Goal: Book appointment/travel/reservation

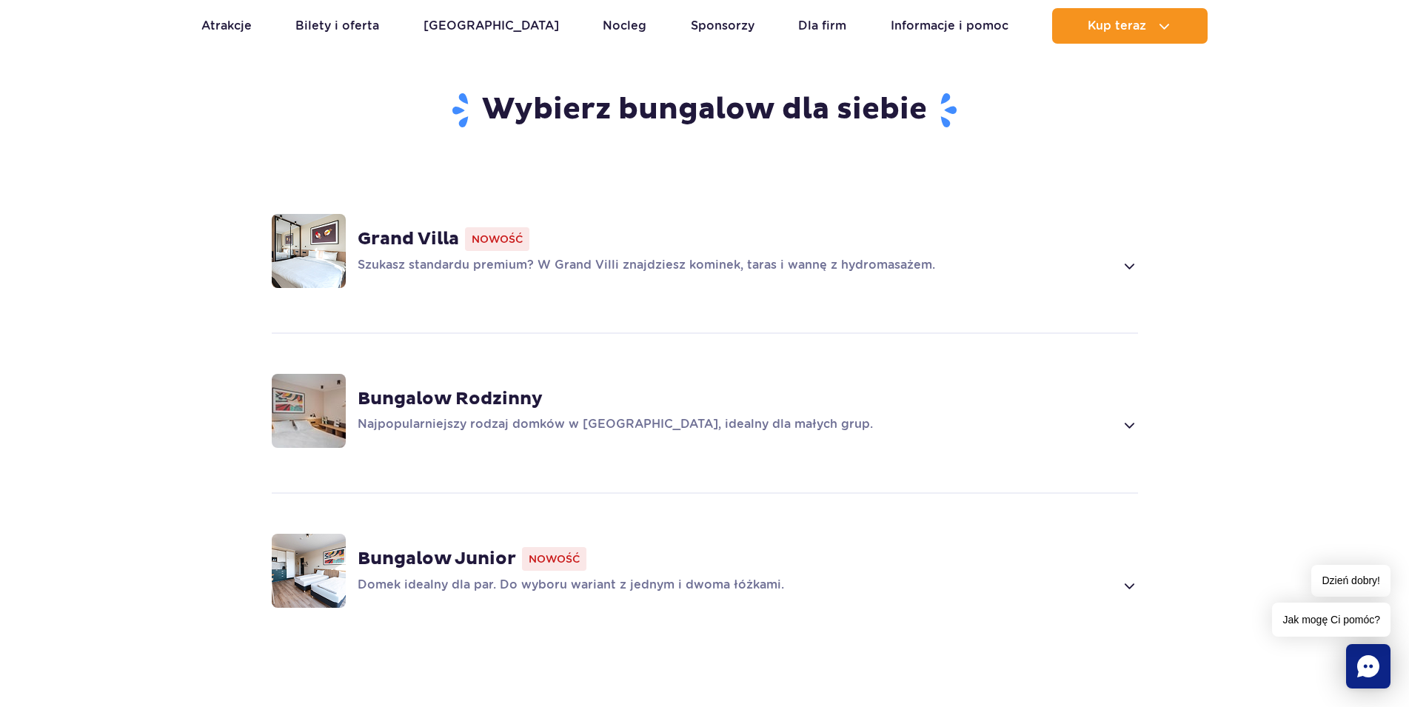
scroll to position [1133, 0]
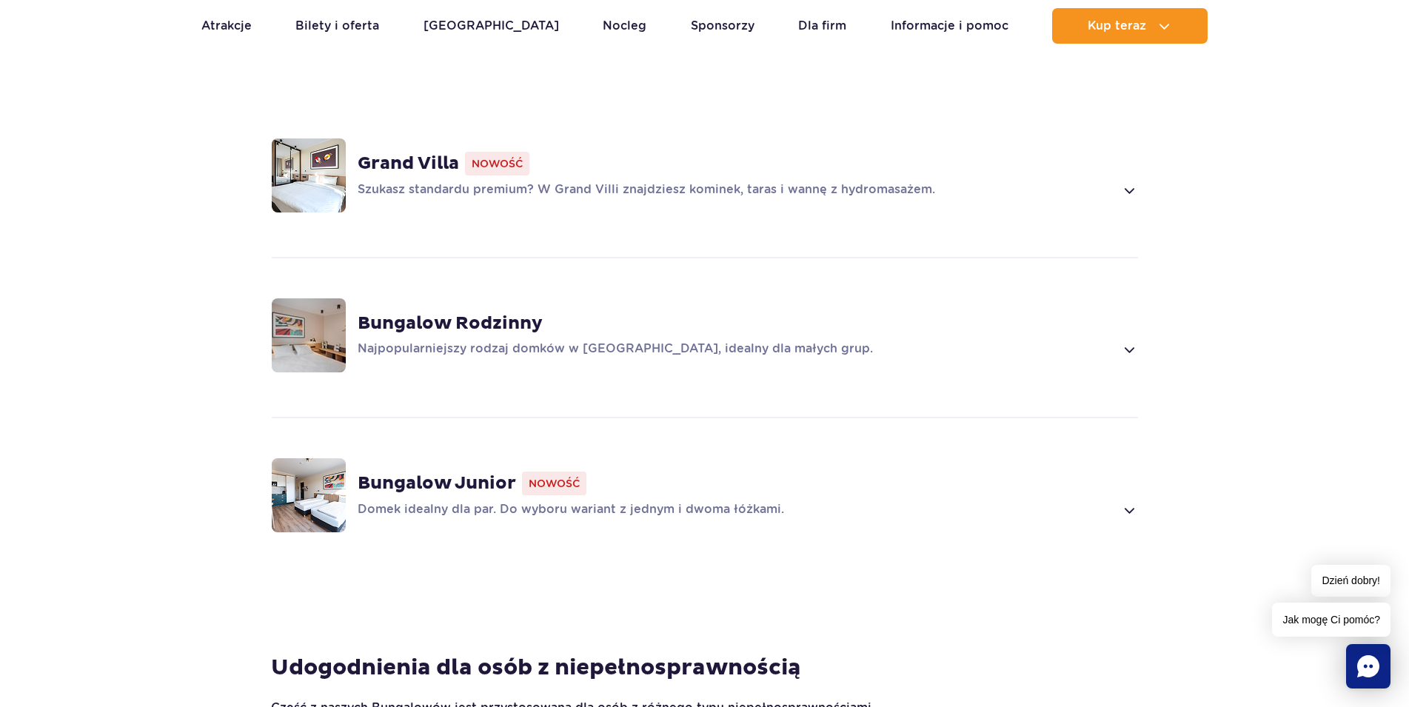
click at [544, 177] on div "Grand Villa Nowość Szukasz standardu premium? W Grand Villi znajdziesz kominek,…" at bounding box center [748, 175] width 780 height 47
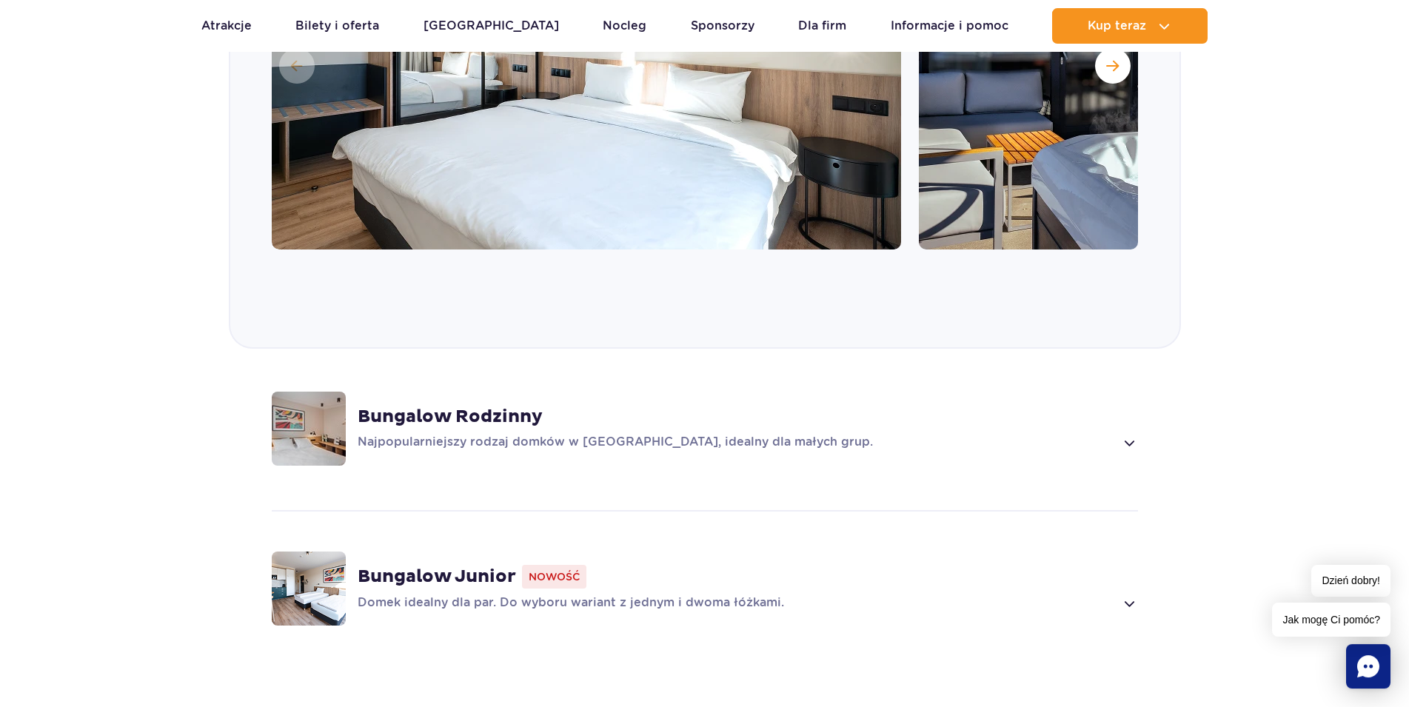
scroll to position [1312, 0]
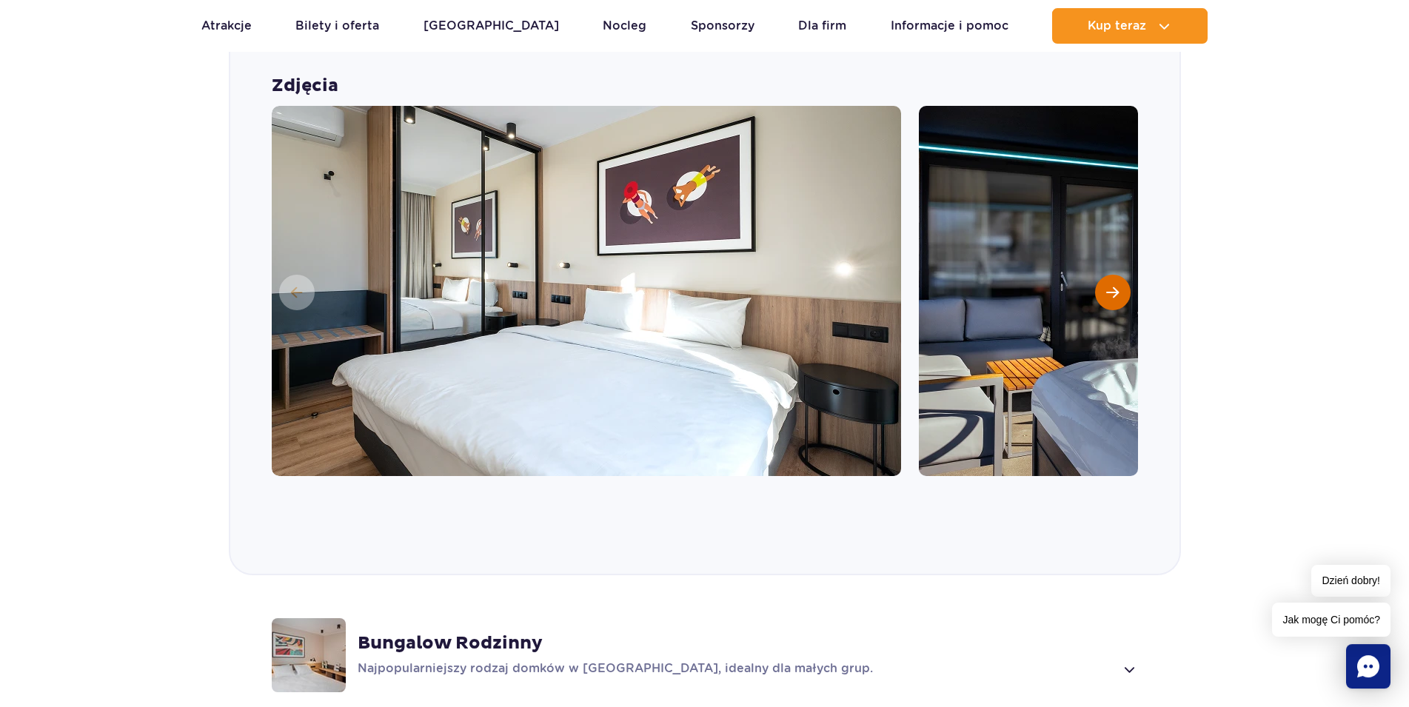
click at [1114, 283] on button "Następny slajd" at bounding box center [1113, 293] width 36 height 36
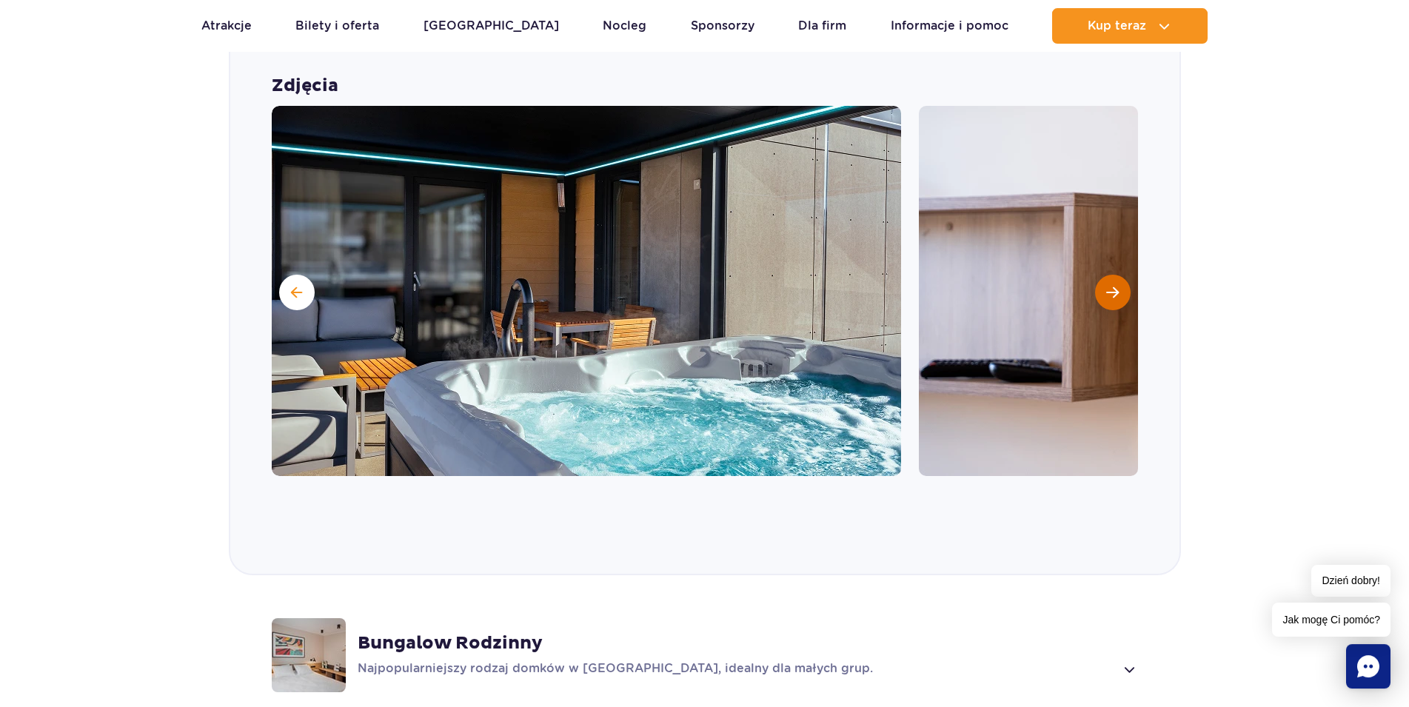
click at [1116, 286] on span "Następny slajd" at bounding box center [1112, 292] width 13 height 13
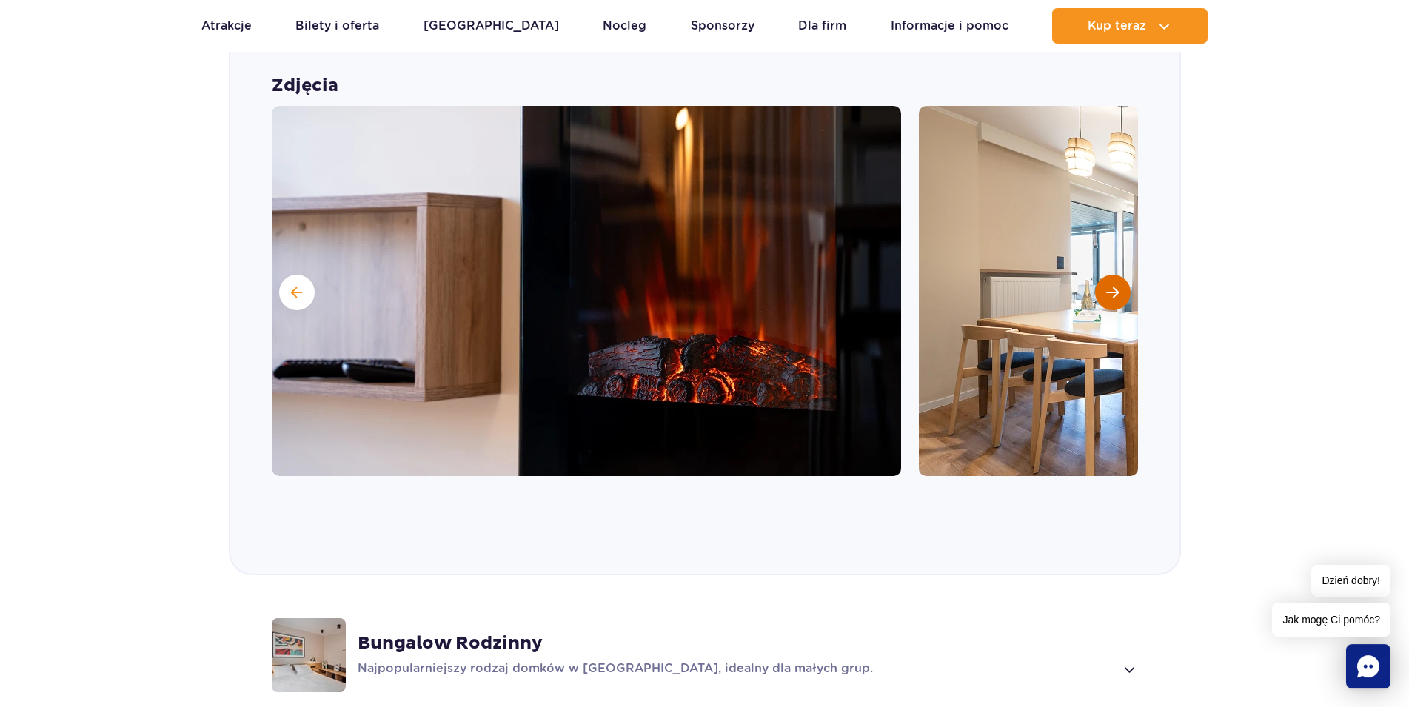
click at [1116, 286] on span "Następny slajd" at bounding box center [1112, 292] width 13 height 13
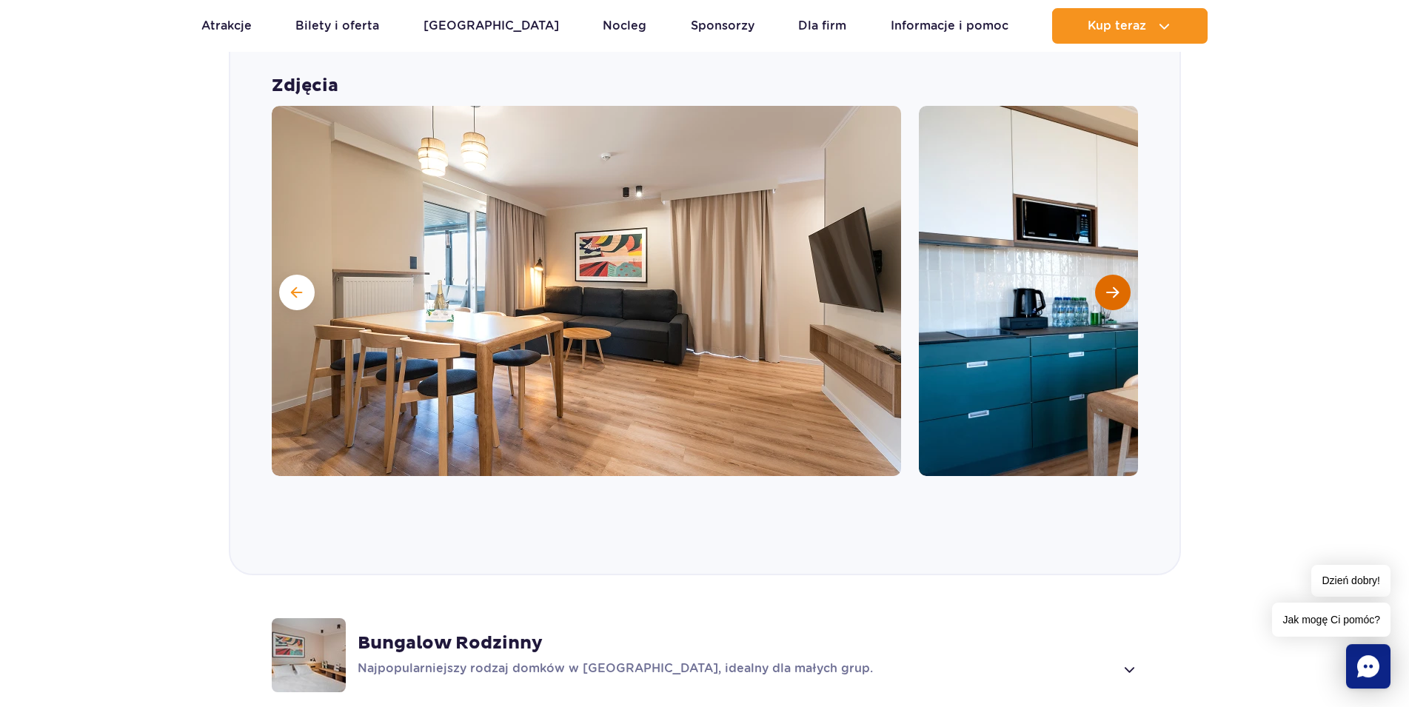
click at [1116, 286] on span "Następny slajd" at bounding box center [1112, 292] width 13 height 13
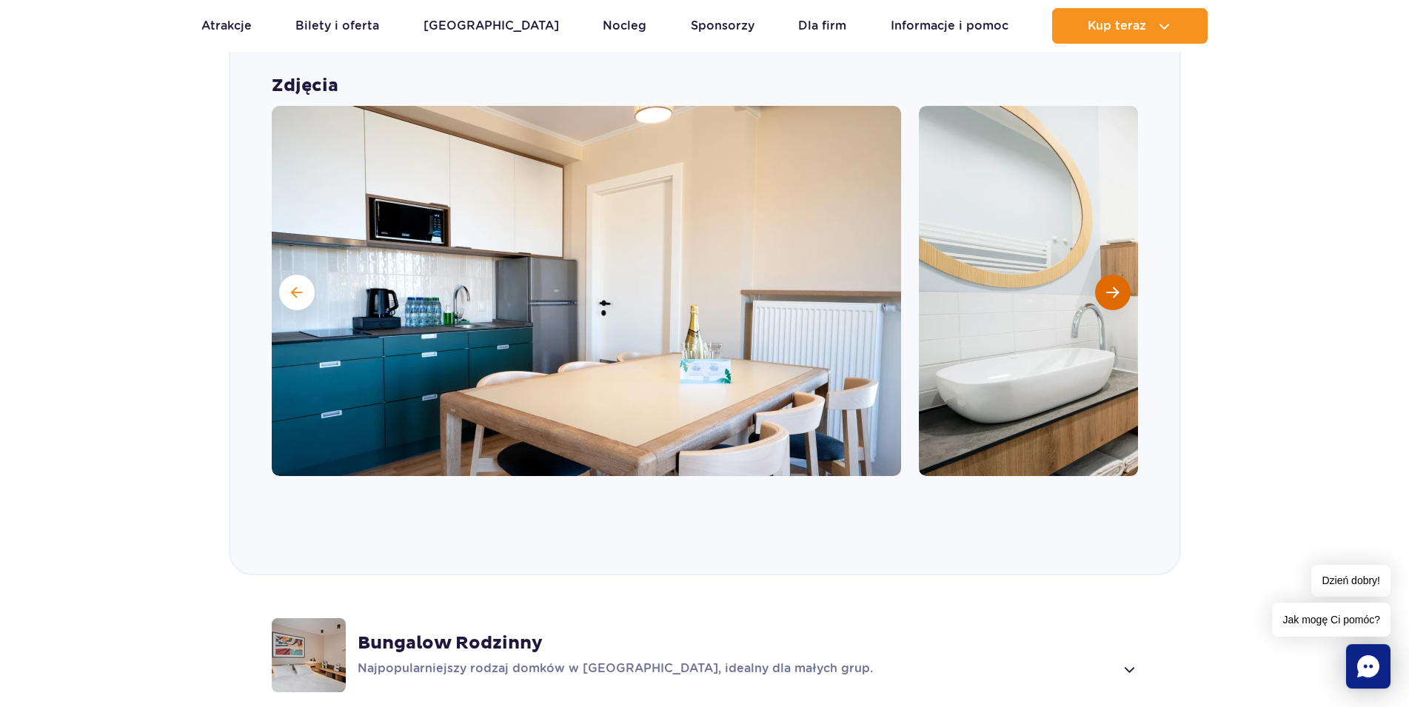
click at [1116, 286] on span "Następny slajd" at bounding box center [1112, 292] width 13 height 13
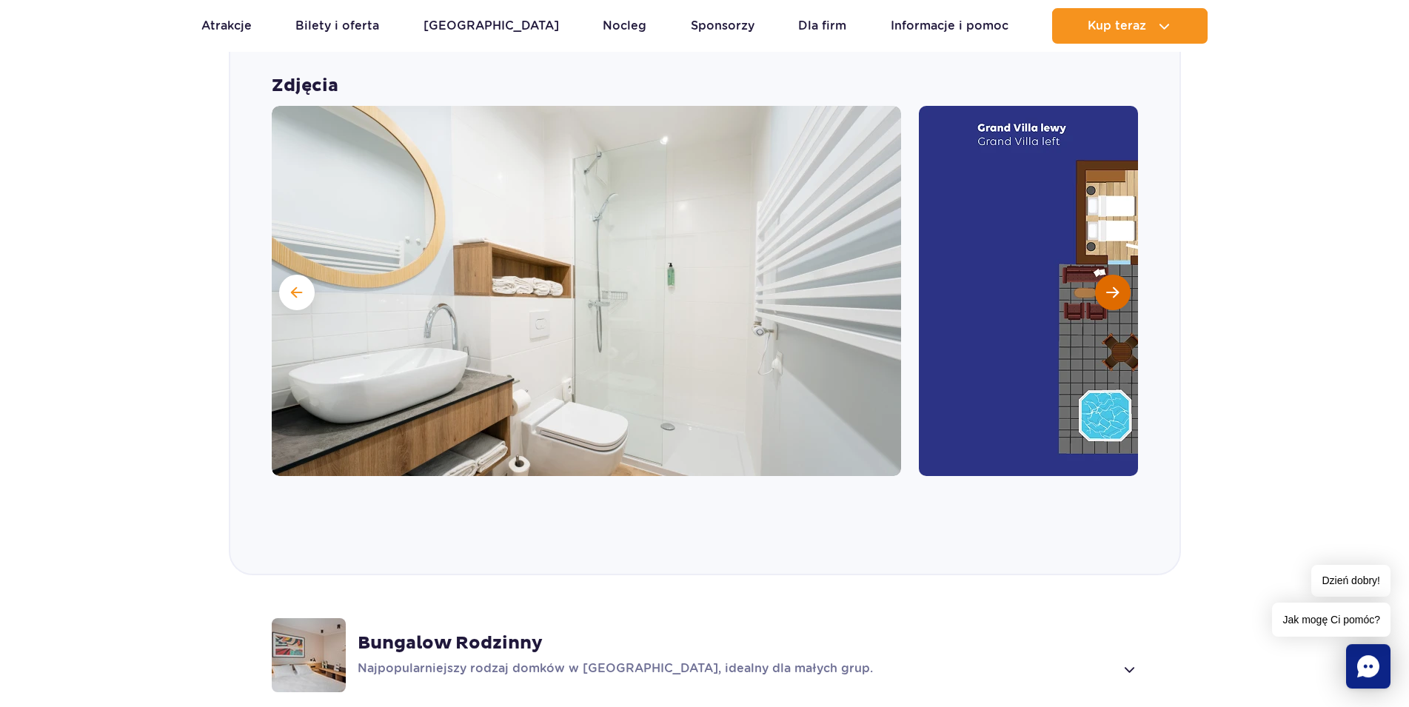
click at [1114, 281] on button "Następny slajd" at bounding box center [1113, 293] width 36 height 36
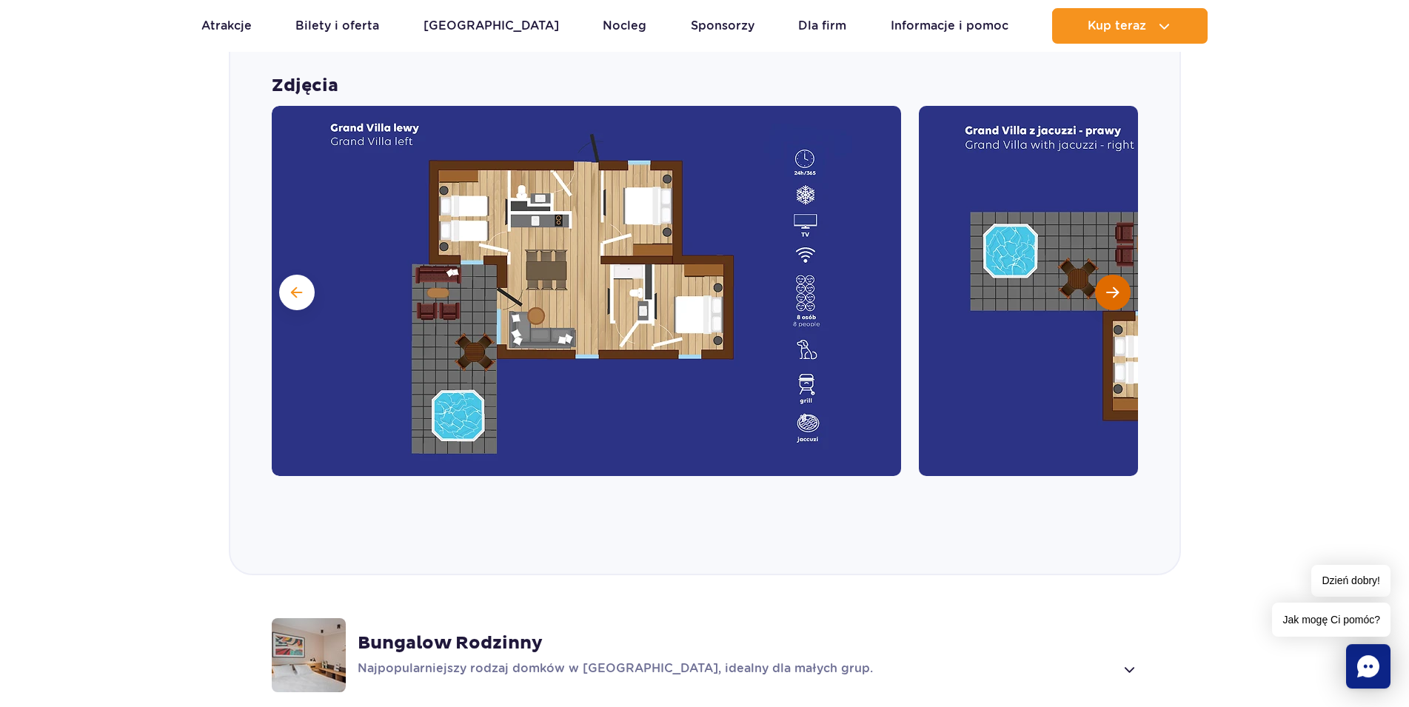
click at [1100, 285] on button "Następny slajd" at bounding box center [1113, 293] width 36 height 36
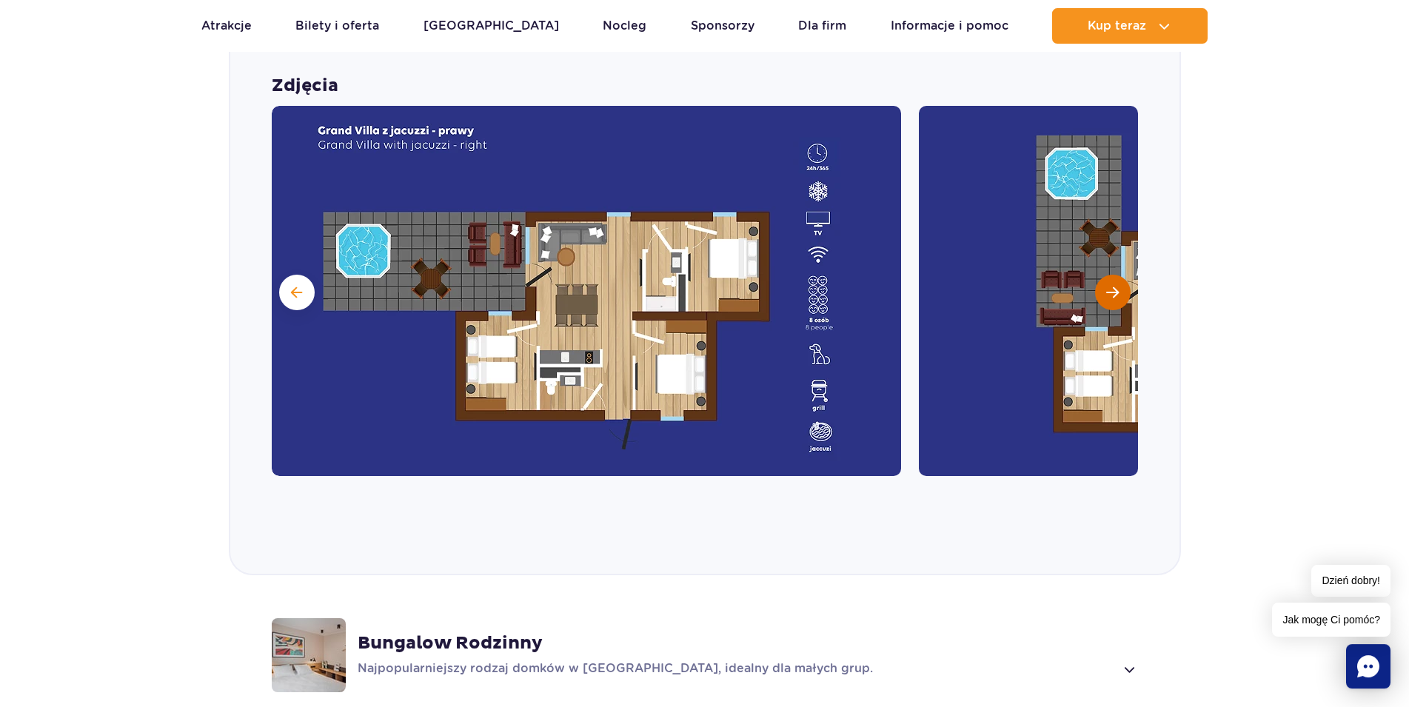
click at [1100, 285] on button "Następny slajd" at bounding box center [1113, 293] width 36 height 36
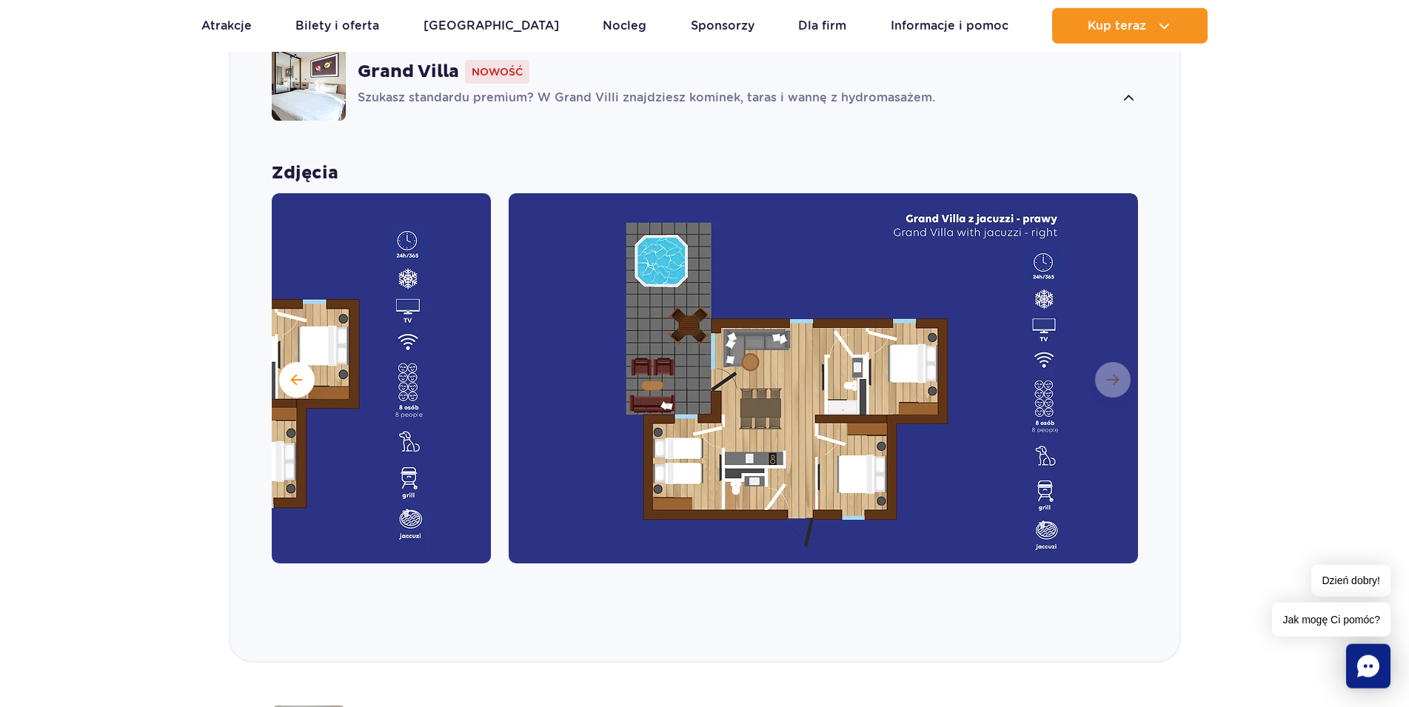
scroll to position [1161, 0]
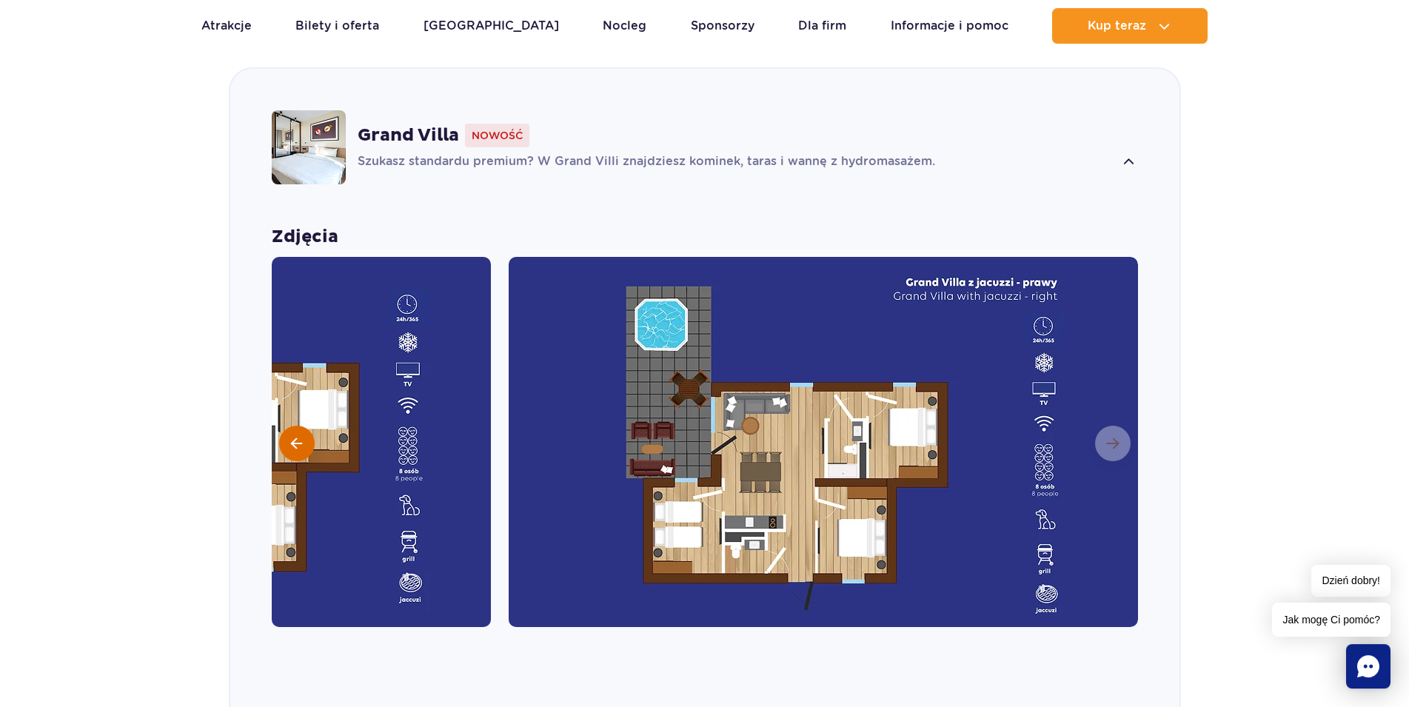
click at [293, 439] on span at bounding box center [296, 443] width 11 height 13
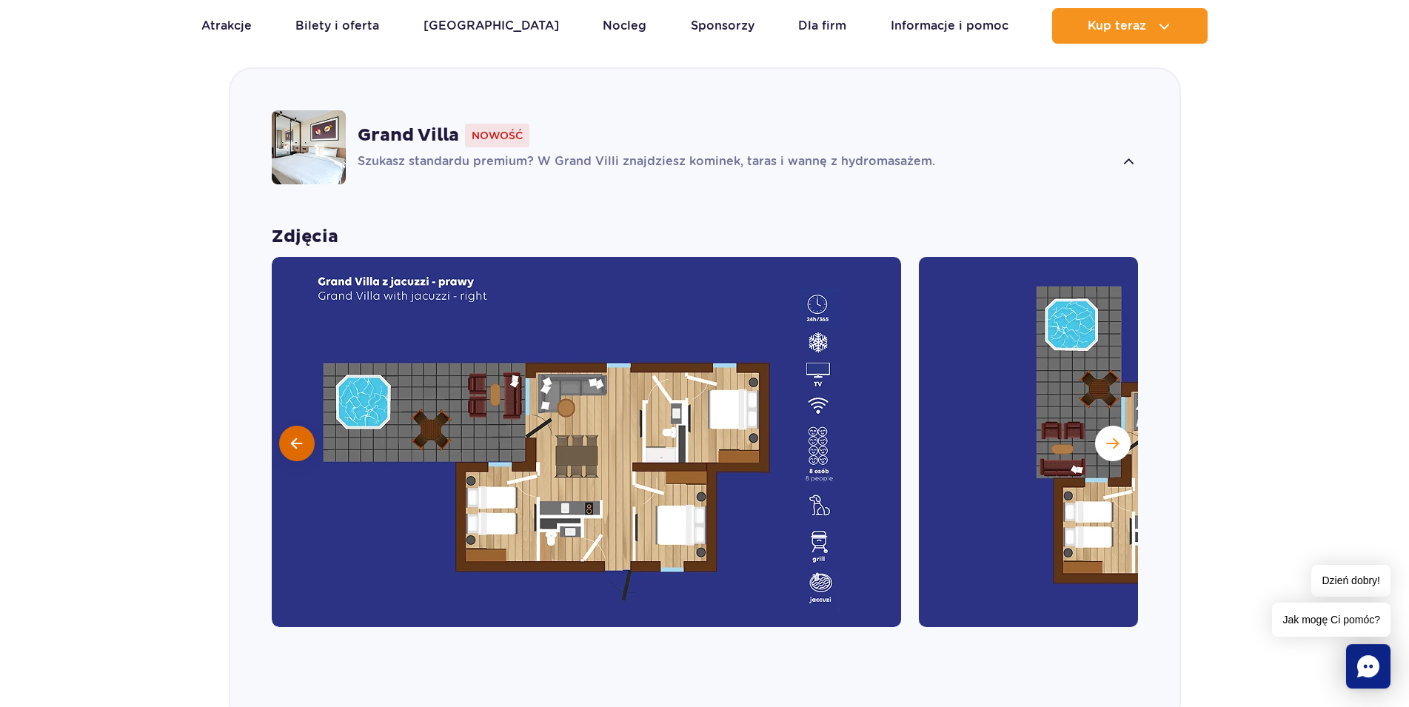
click at [293, 439] on span at bounding box center [296, 443] width 11 height 13
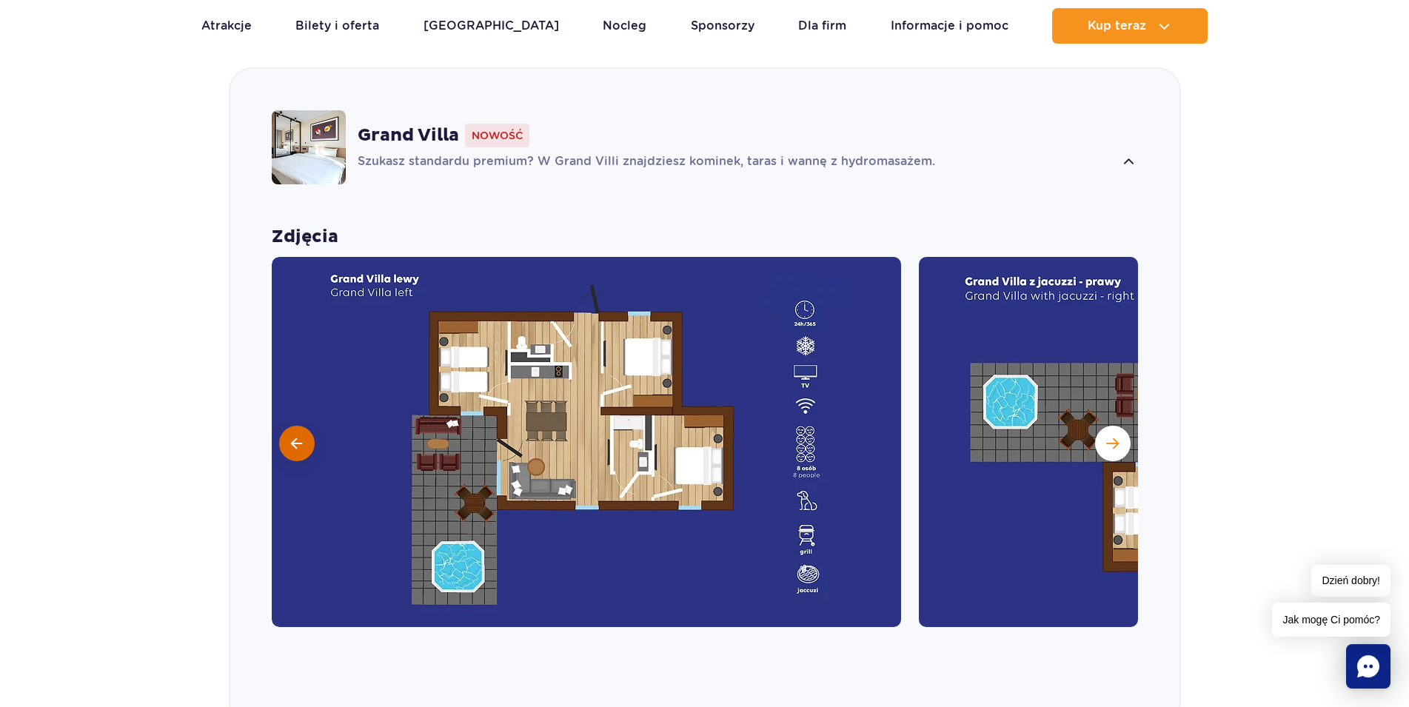
click at [293, 439] on span at bounding box center [296, 443] width 11 height 13
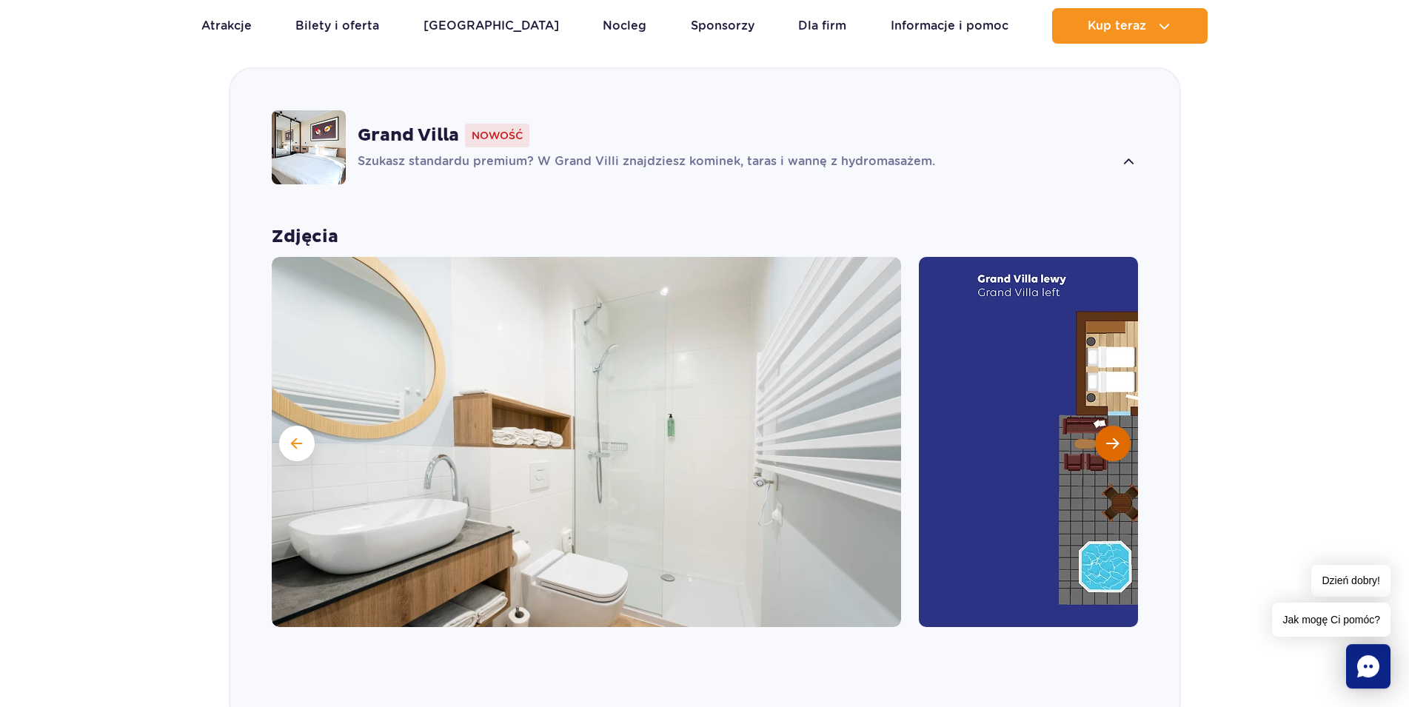
click at [1122, 441] on button "Następny slajd" at bounding box center [1113, 444] width 36 height 36
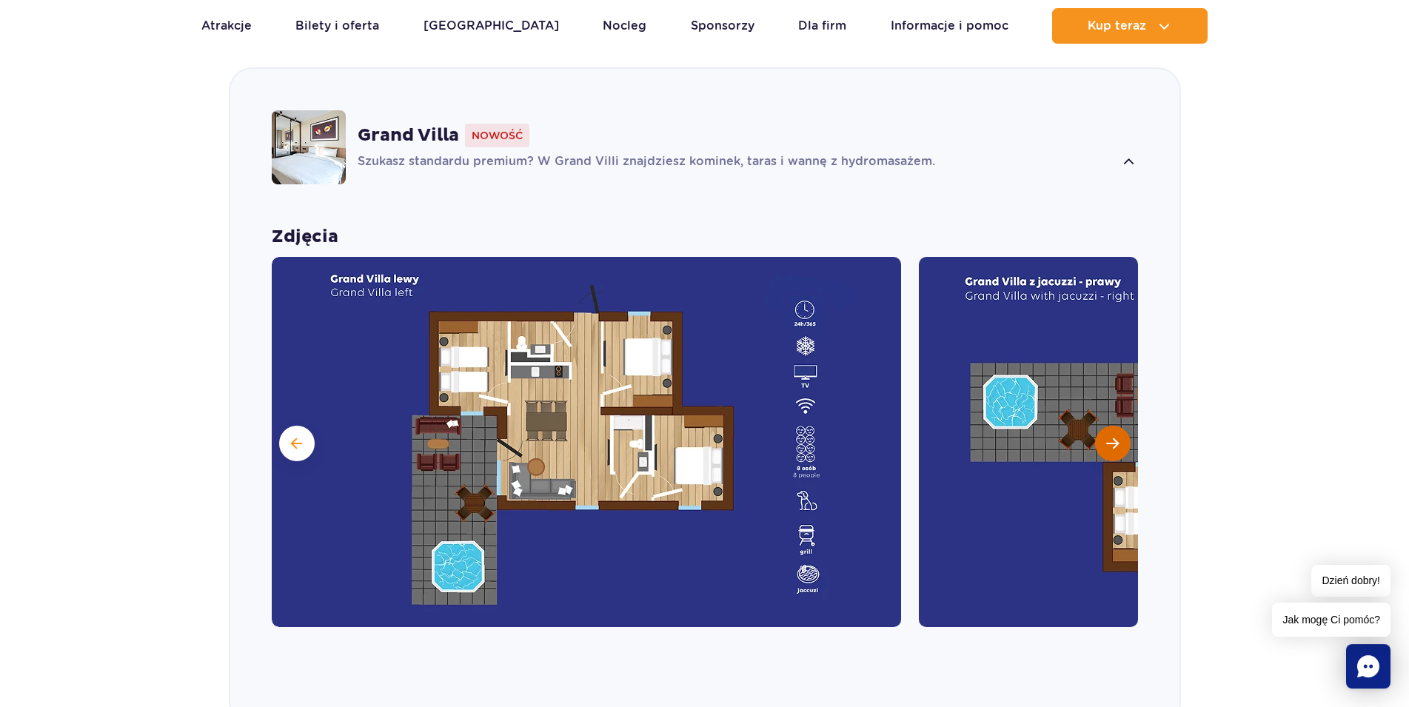
click at [1114, 435] on button "Następny slajd" at bounding box center [1113, 444] width 36 height 36
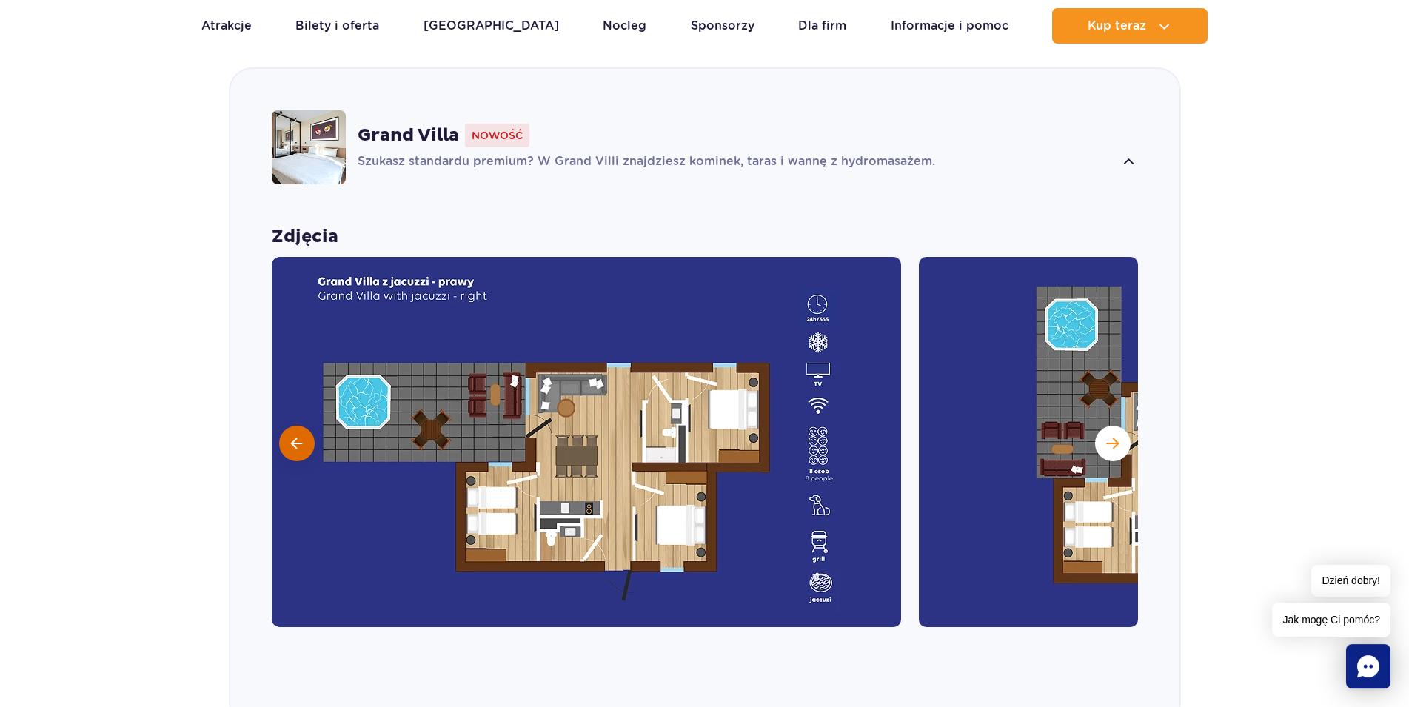
click at [302, 436] on button at bounding box center [297, 444] width 36 height 36
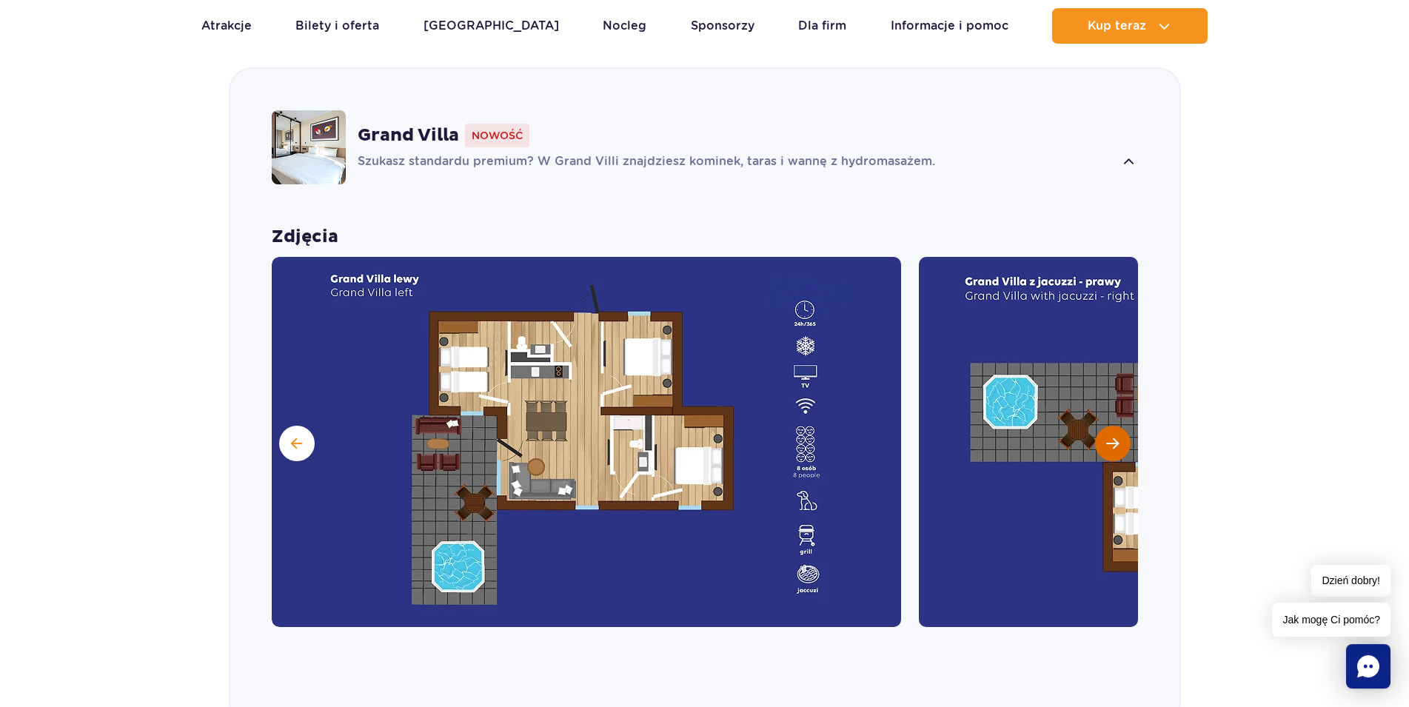
click at [1120, 450] on button "Następny slajd" at bounding box center [1113, 444] width 36 height 36
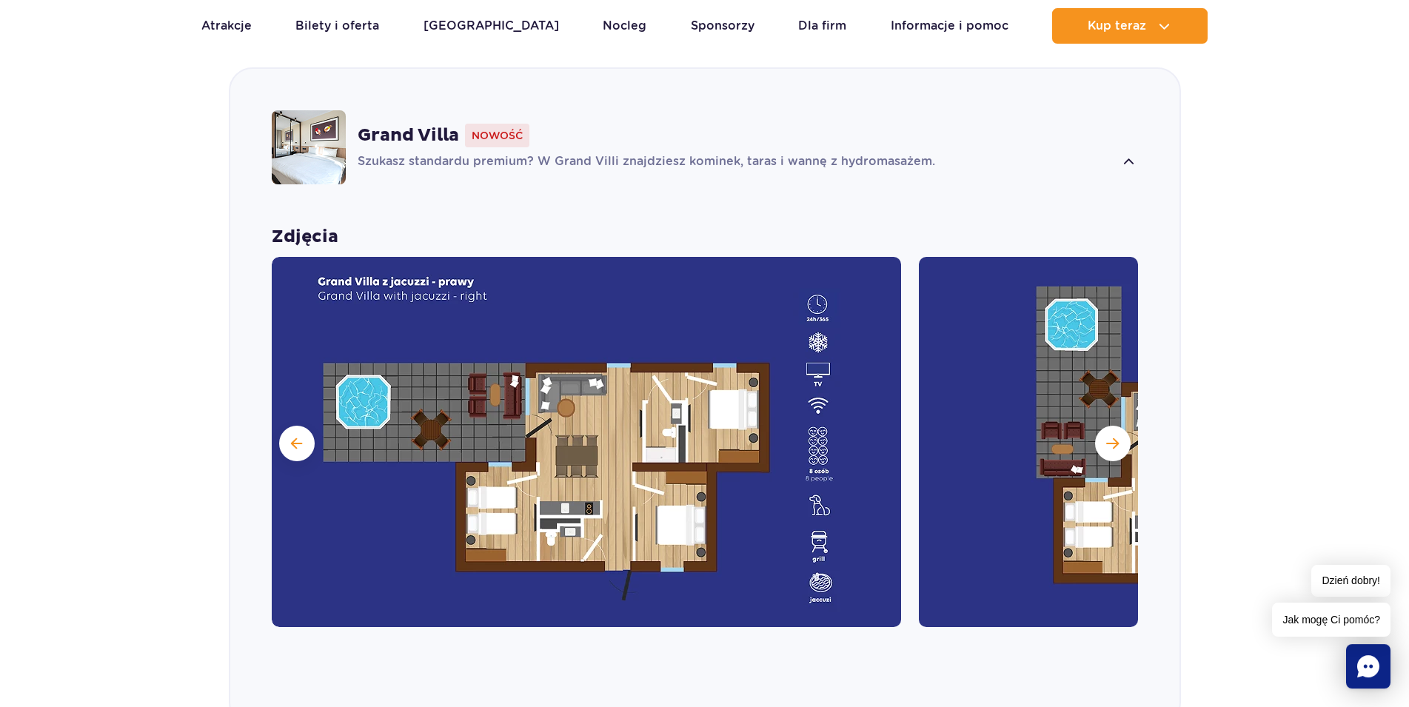
click at [290, 425] on img at bounding box center [586, 442] width 629 height 370
click at [285, 438] on button at bounding box center [297, 444] width 36 height 36
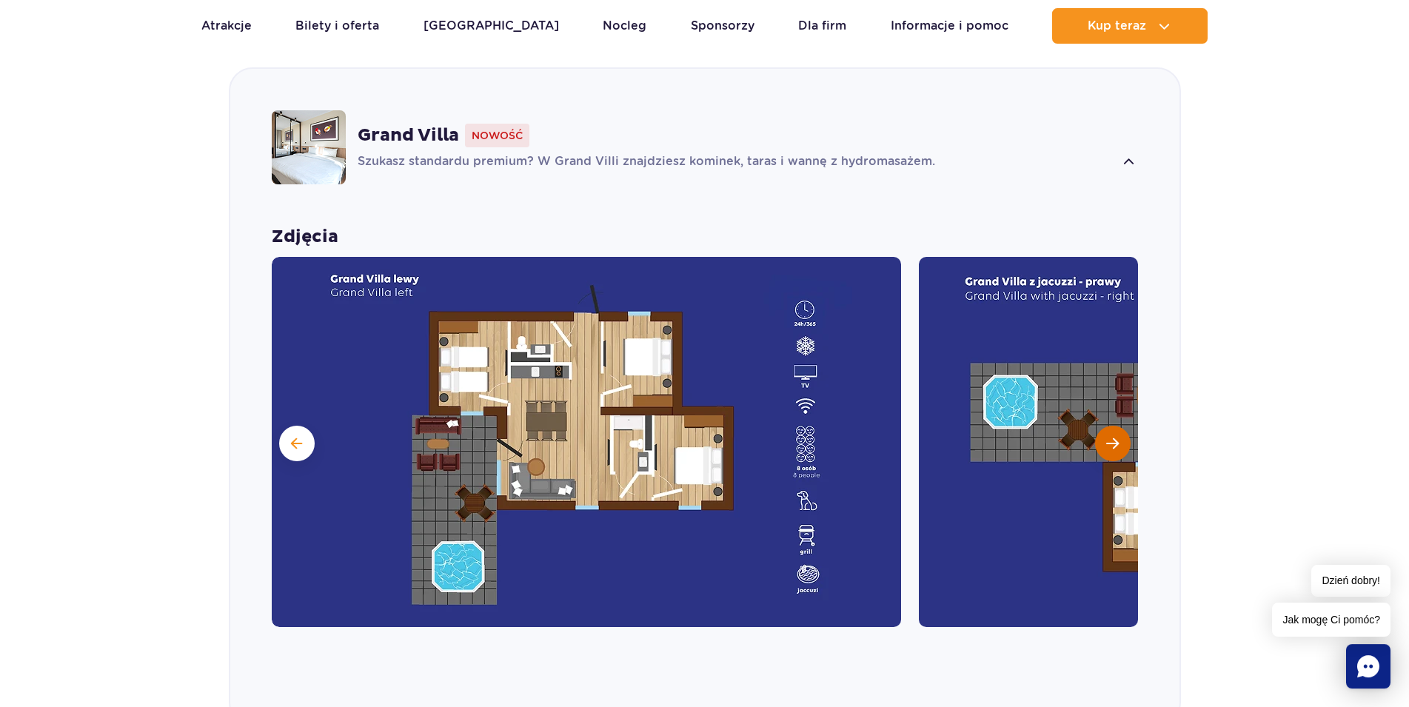
click at [1105, 446] on button "Następny slajd" at bounding box center [1113, 444] width 36 height 36
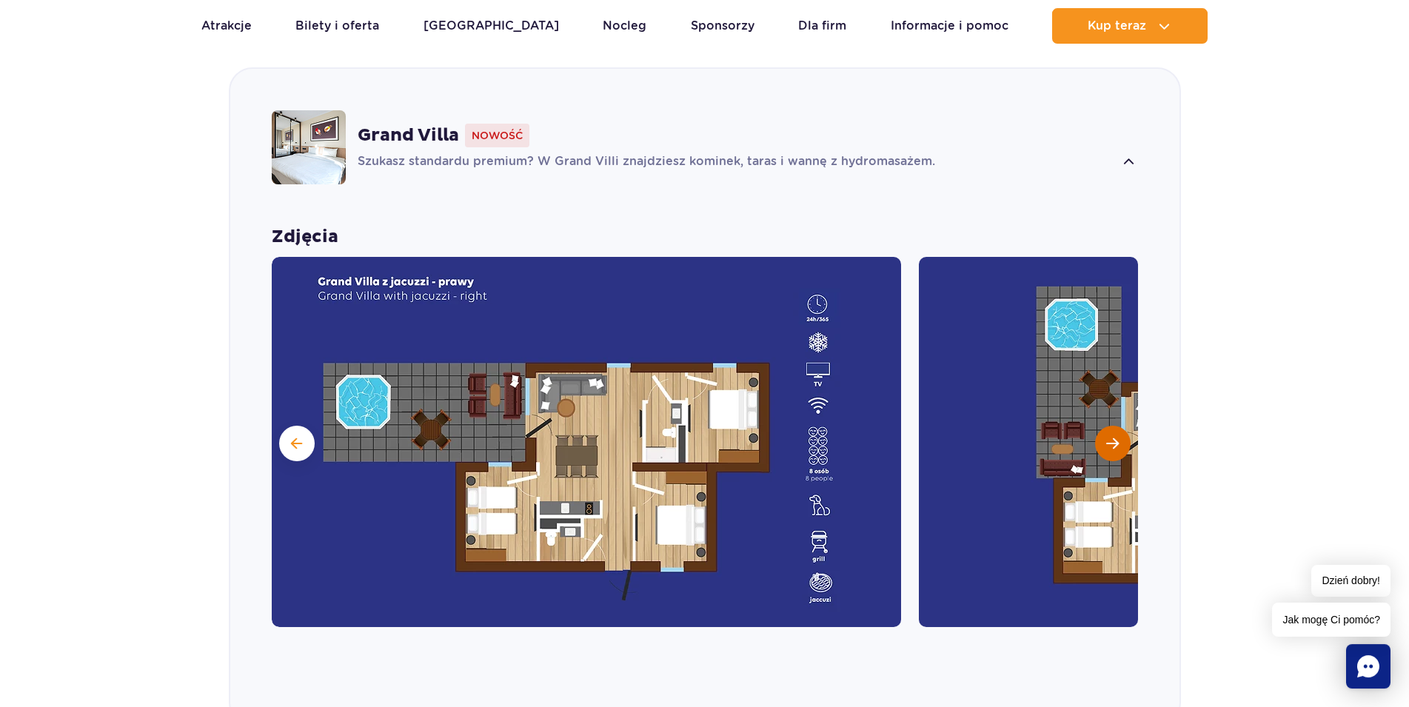
click at [1105, 445] on button "Następny slajd" at bounding box center [1113, 444] width 36 height 36
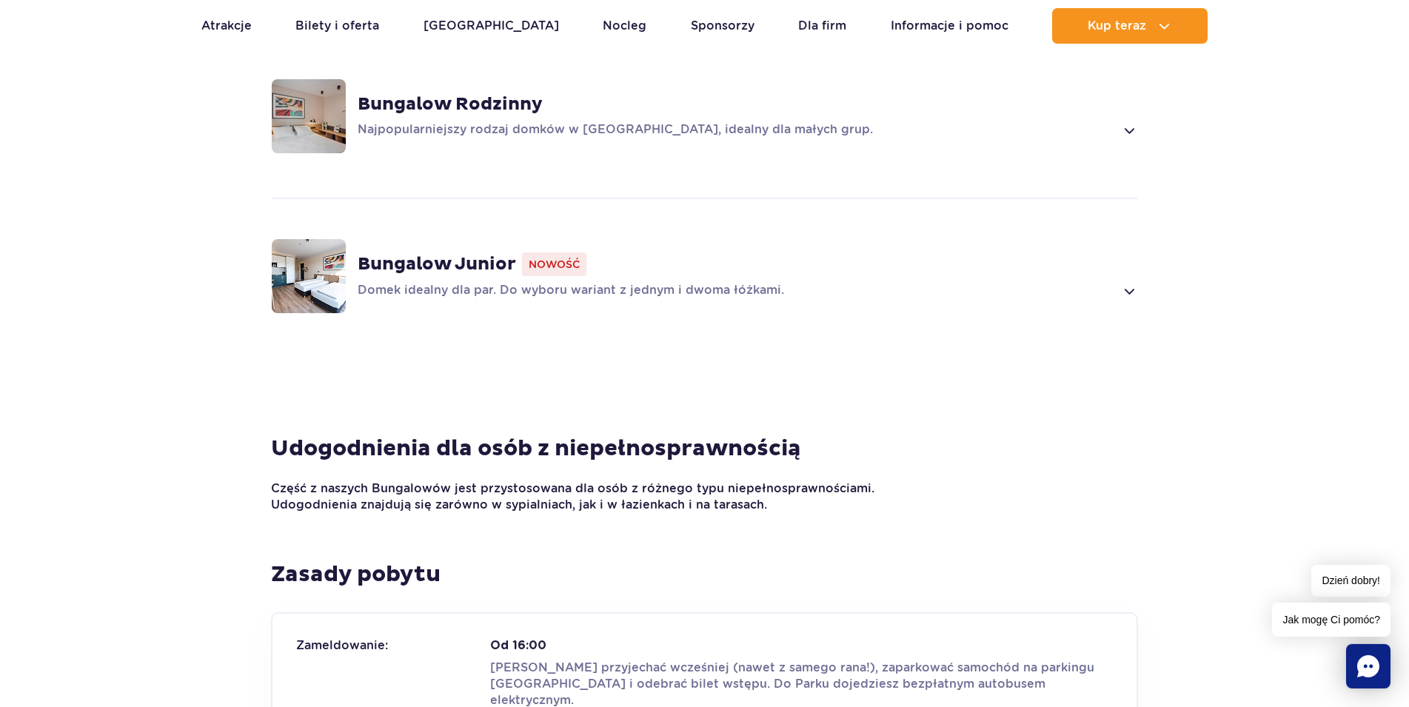
scroll to position [1690, 0]
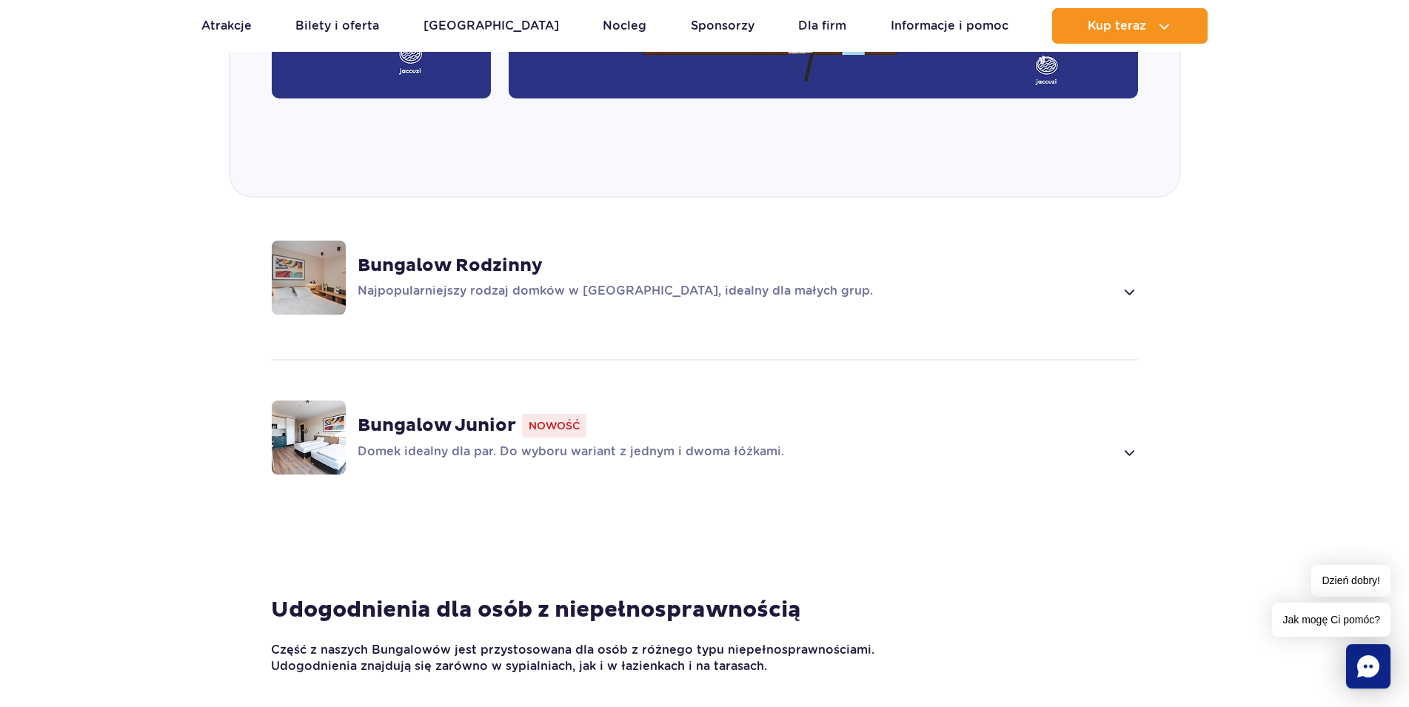
click at [1133, 295] on span at bounding box center [1128, 292] width 17 height 18
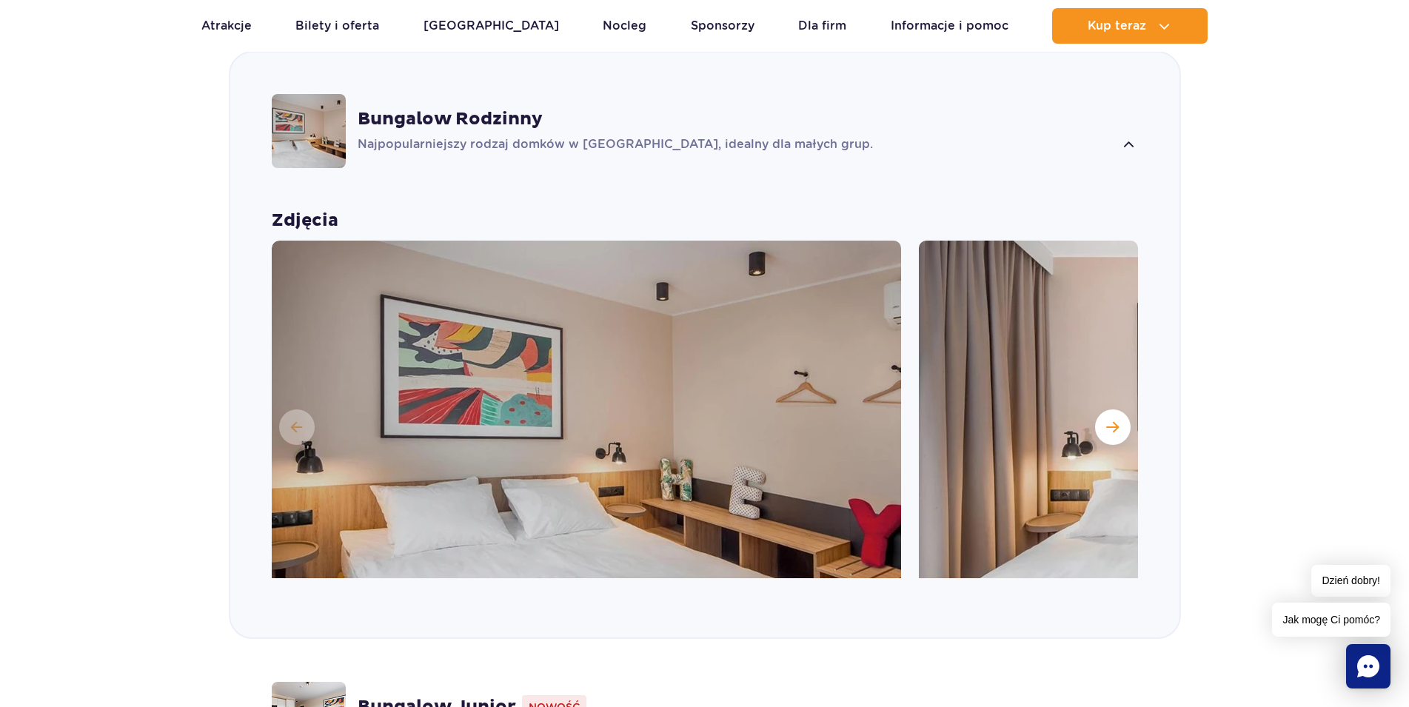
scroll to position [1035, 0]
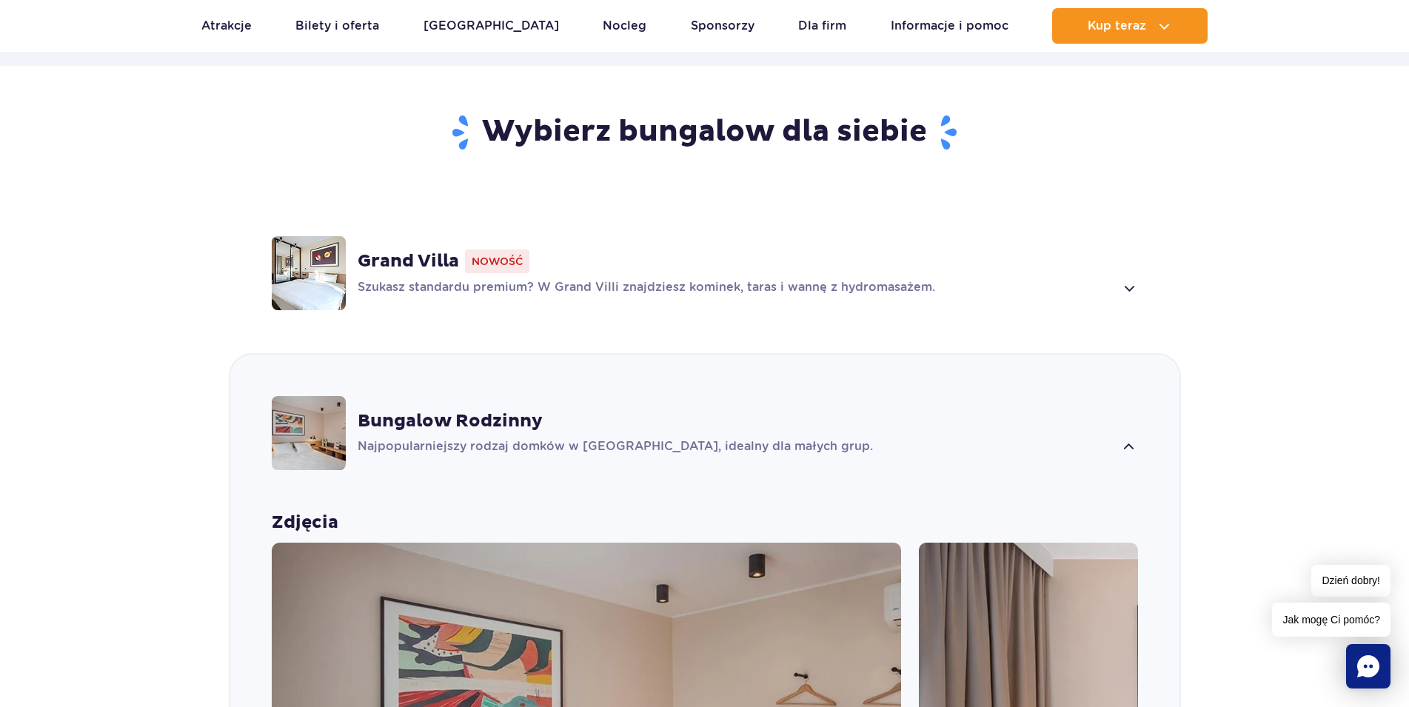
click at [1112, 287] on p "Szukasz standardu premium? W Grand Villi znajdziesz kominek, taras i wannę z hy…" at bounding box center [736, 288] width 757 height 18
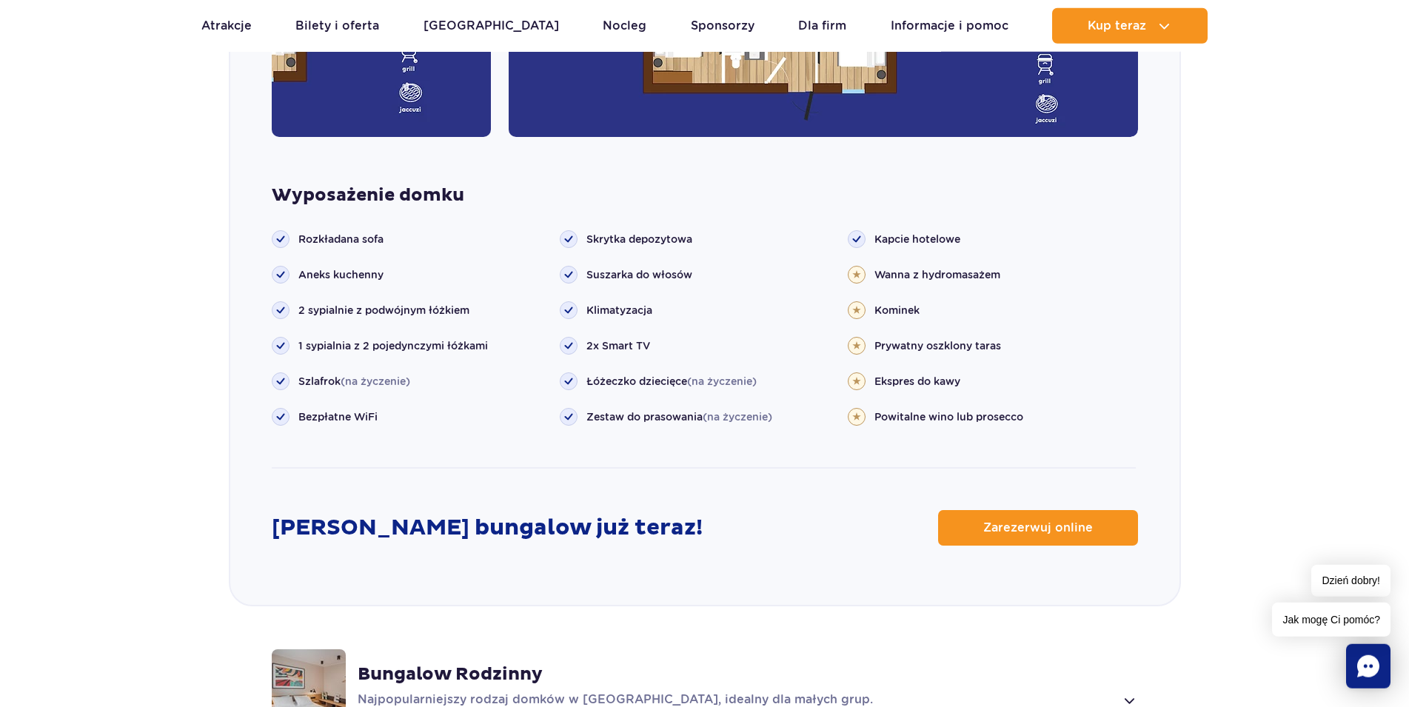
scroll to position [1687, 0]
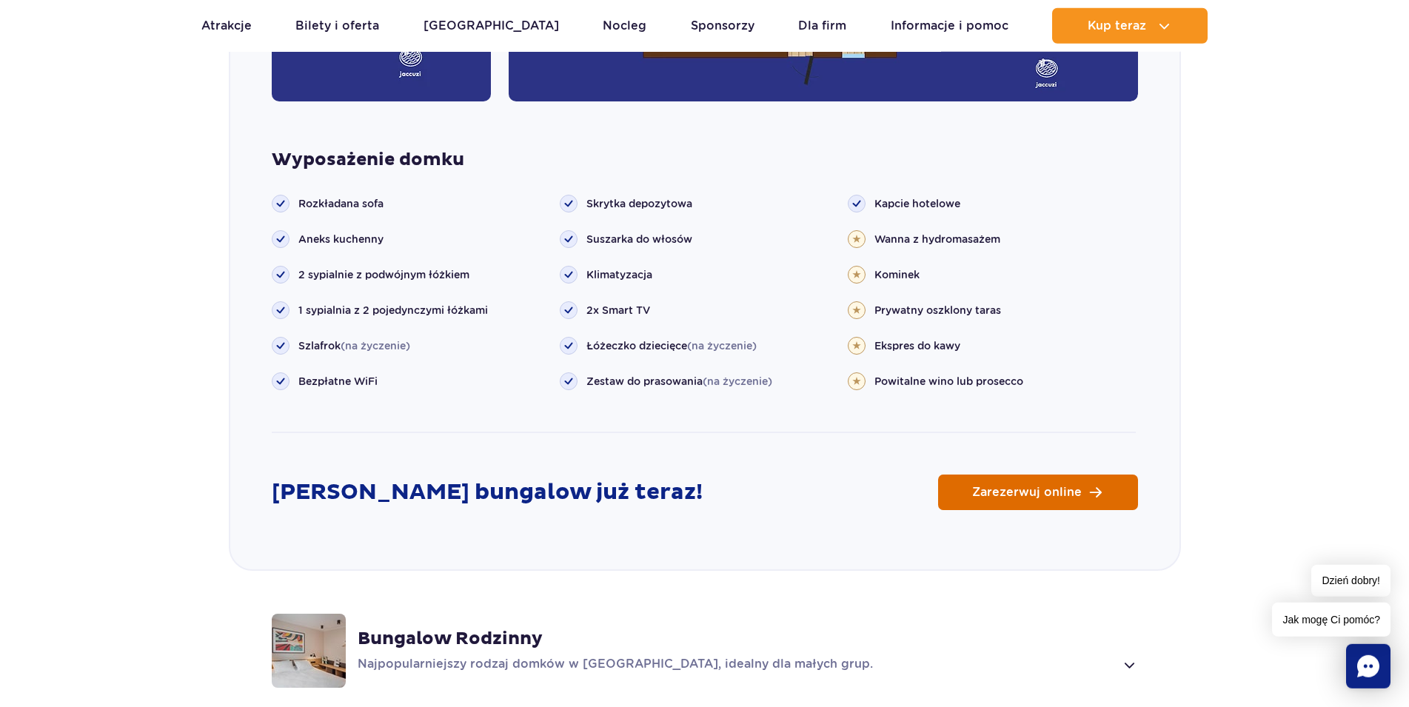
click at [1010, 482] on link "Zarezerwuj online" at bounding box center [1038, 493] width 200 height 36
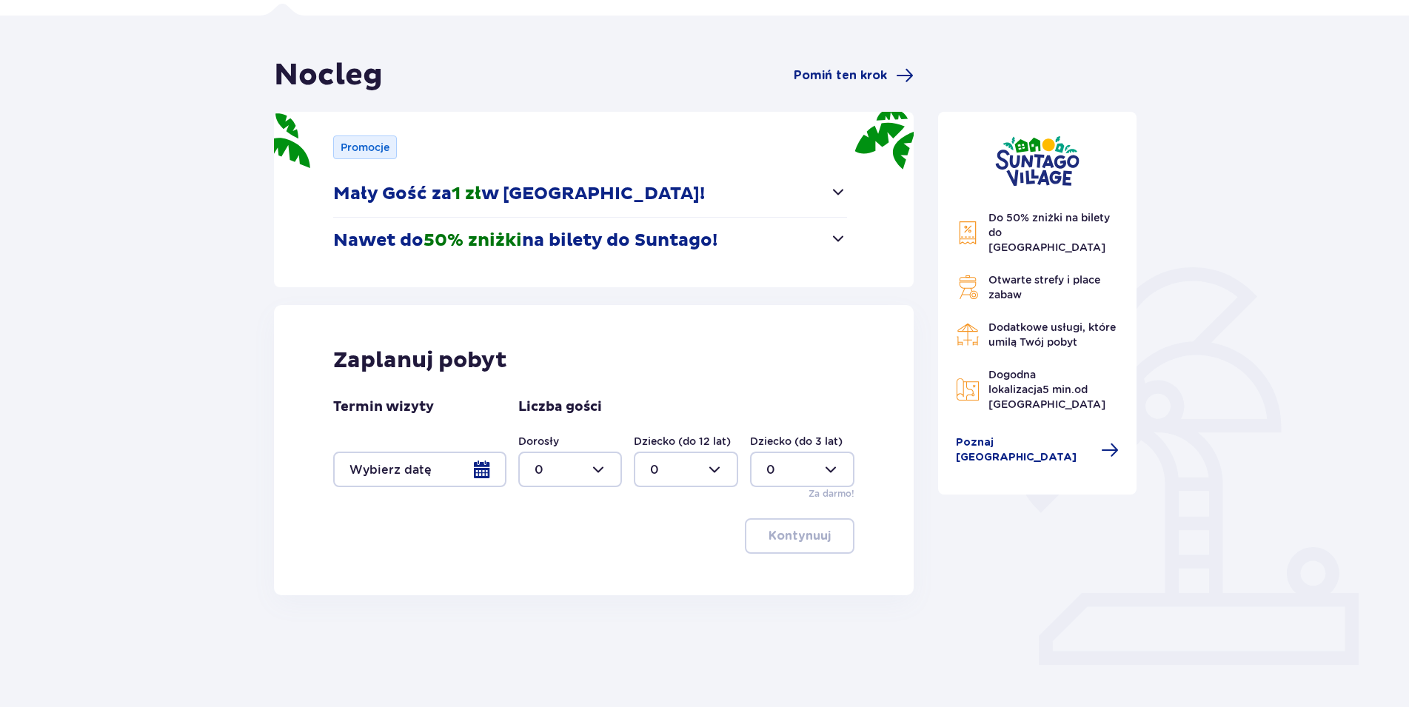
scroll to position [116, 0]
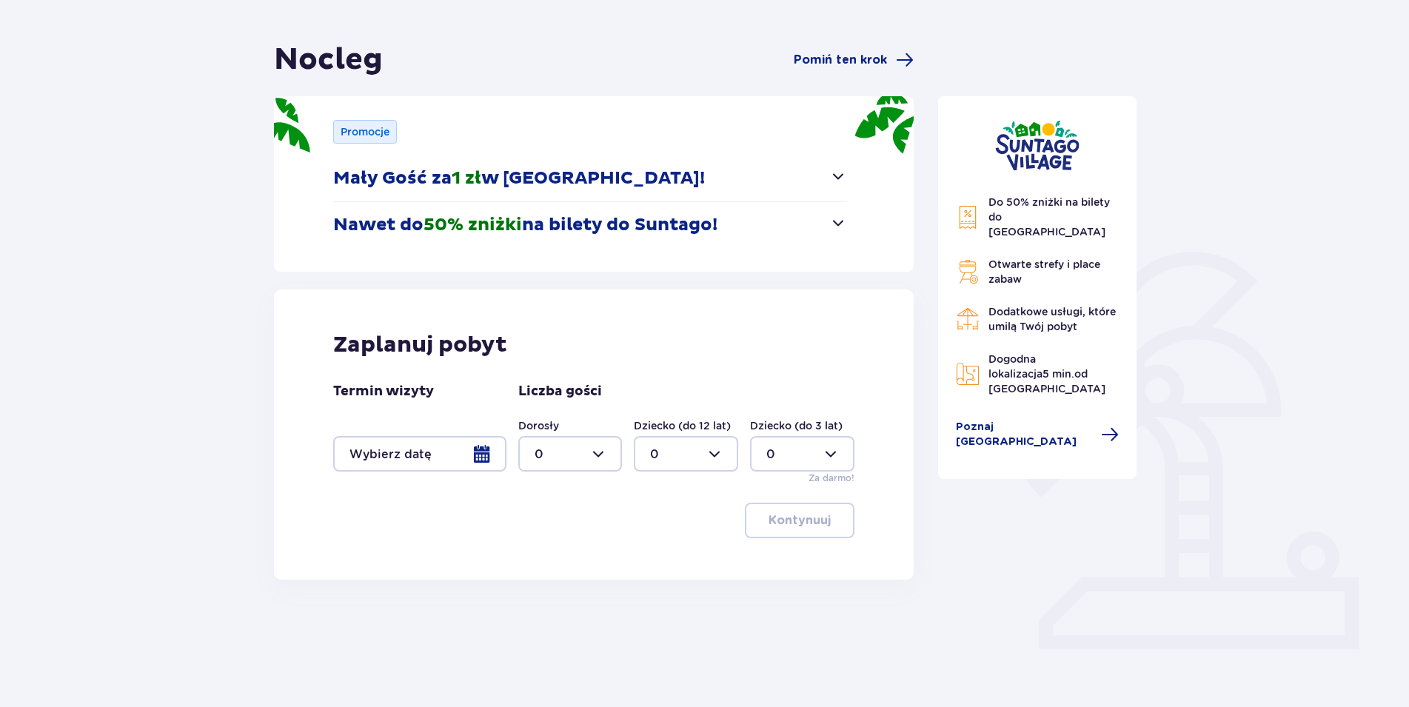
click at [395, 455] on div at bounding box center [419, 454] width 173 height 36
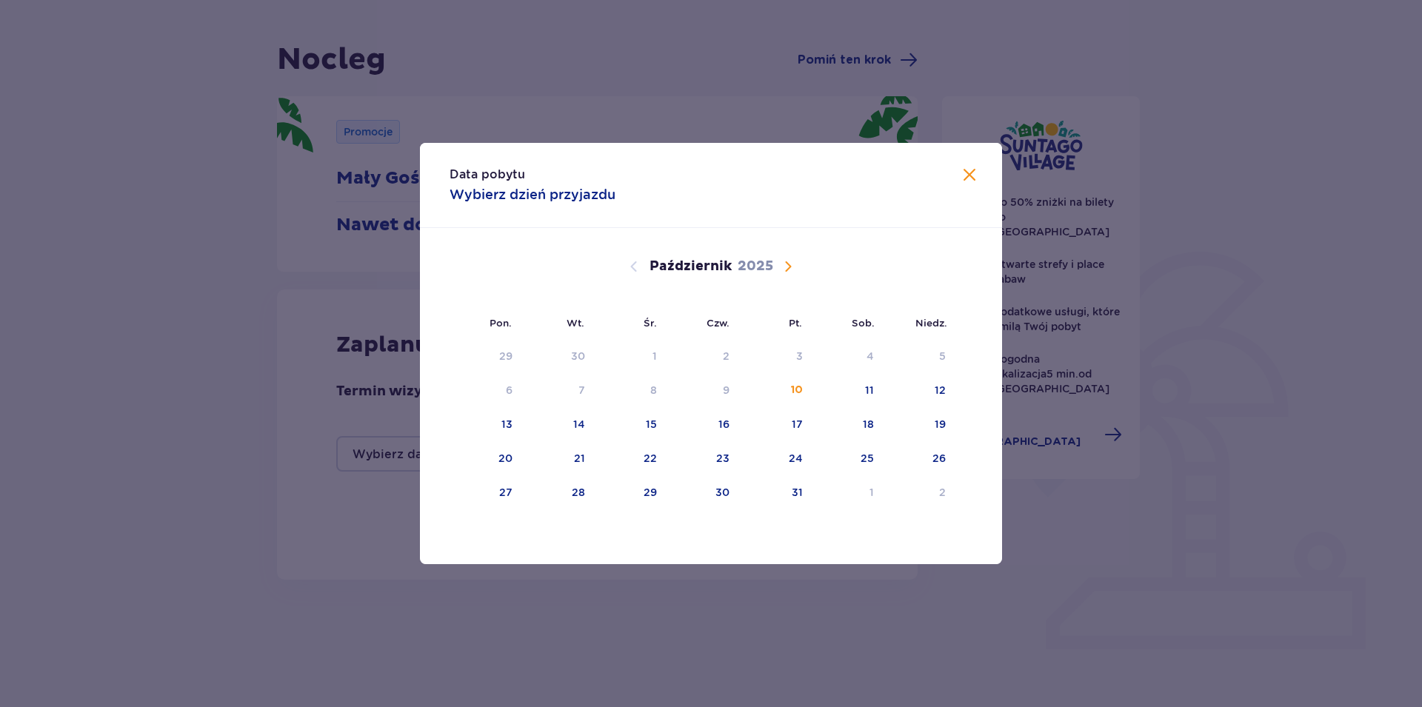
click at [790, 268] on span "Następny miesiąc" at bounding box center [788, 267] width 18 height 18
click at [805, 387] on div "7" at bounding box center [775, 391] width 72 height 33
click at [945, 393] on div "9" at bounding box center [942, 390] width 7 height 15
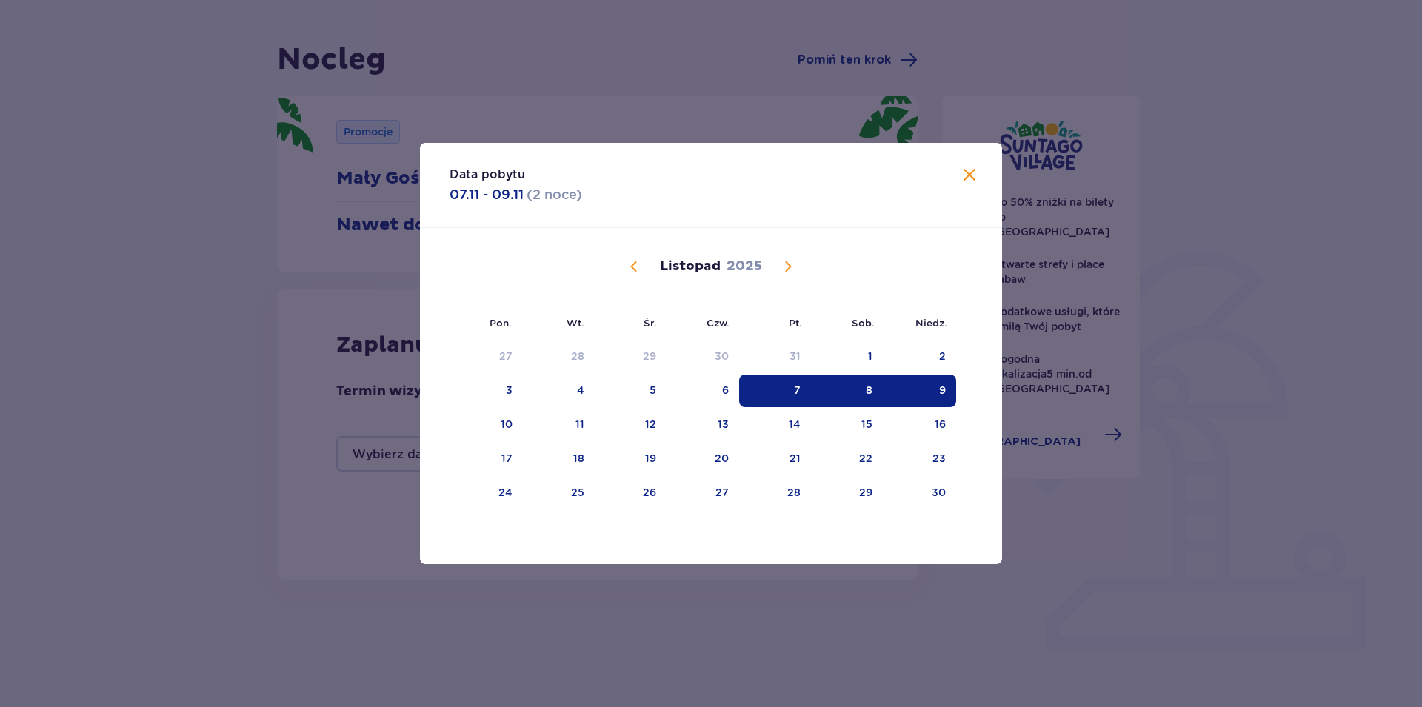
type input "07.11.25 - 09.11.25"
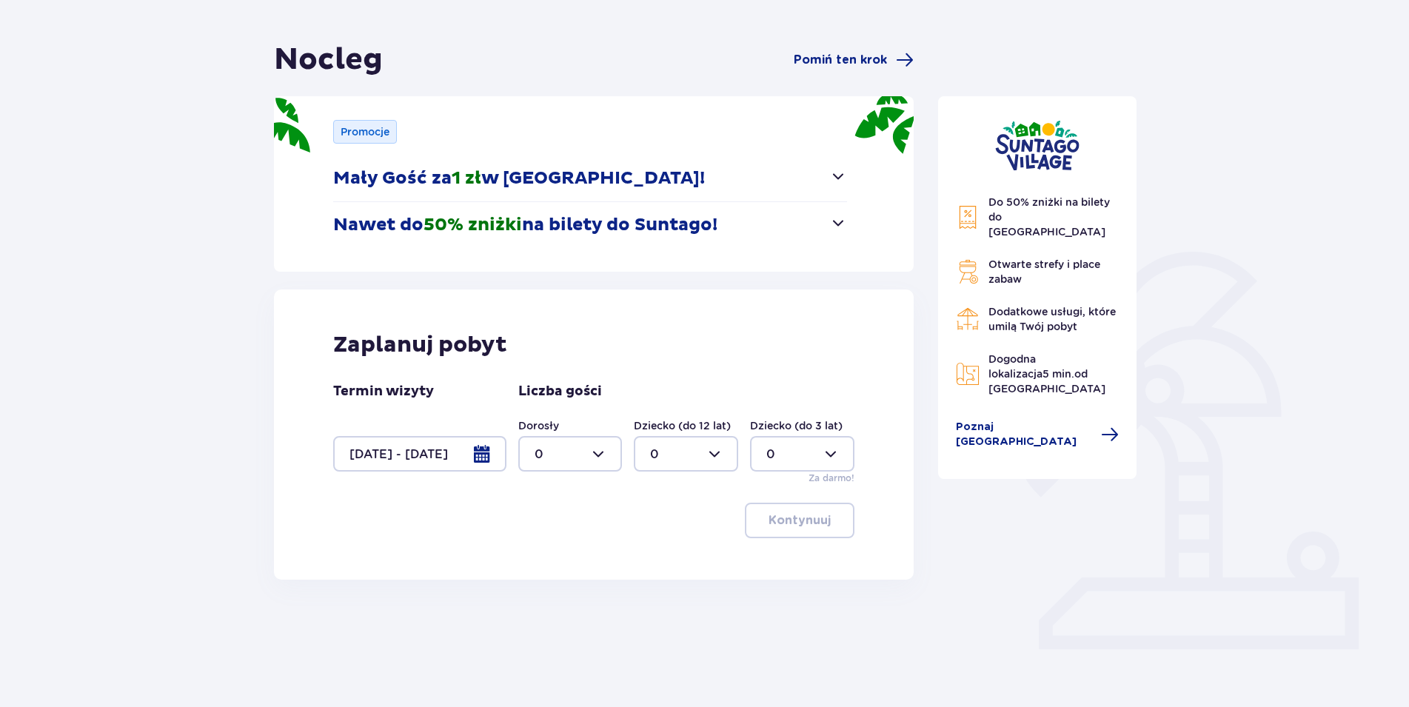
click at [592, 450] on div at bounding box center [570, 454] width 104 height 36
click at [563, 498] on div "7" at bounding box center [571, 502] width 72 height 16
type input "7"
click at [826, 523] on span "button" at bounding box center [834, 521] width 18 height 18
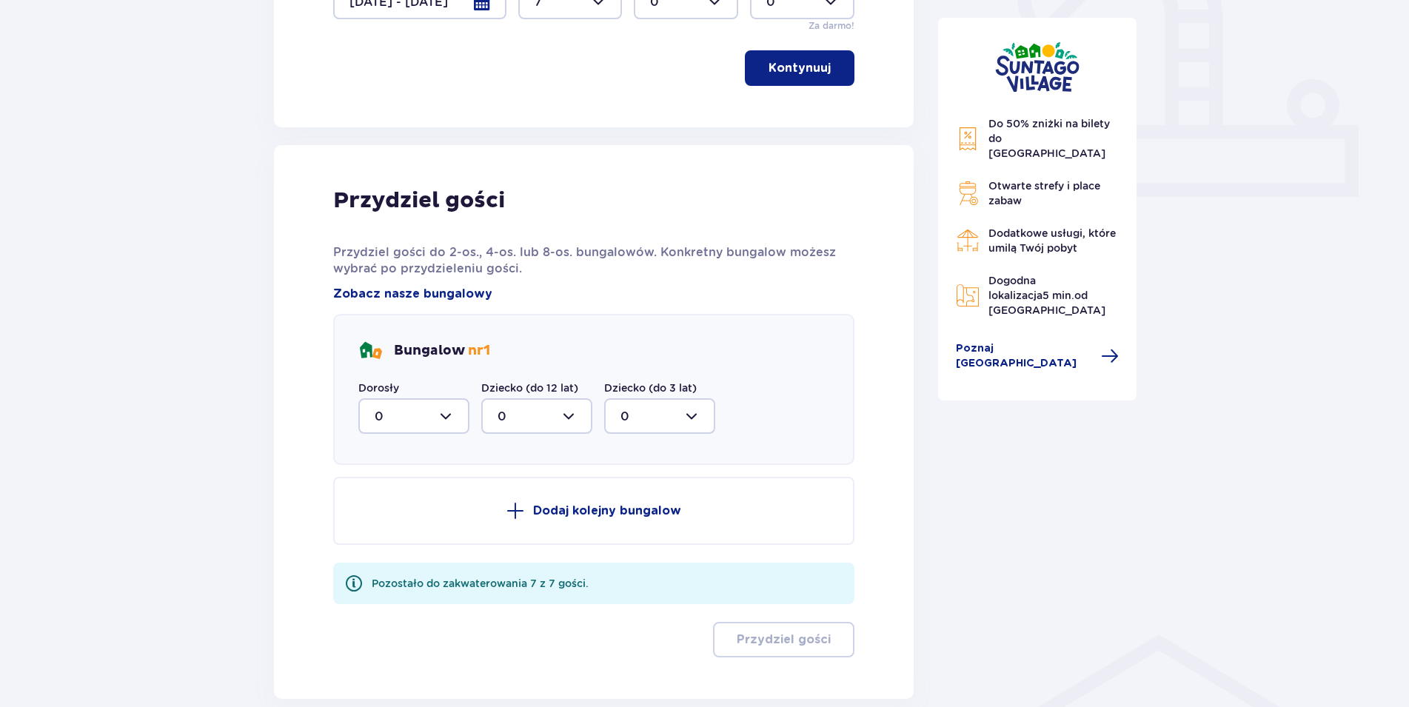
scroll to position [649, 0]
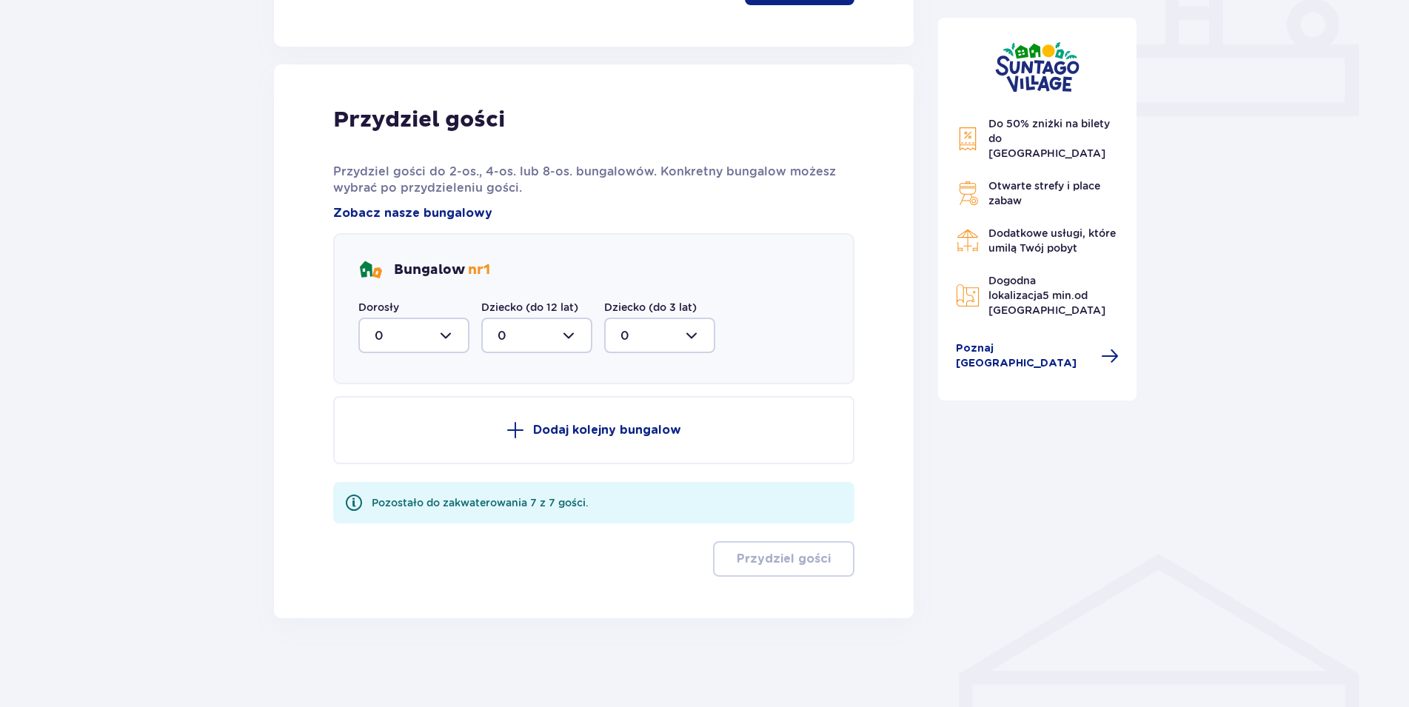
click at [419, 338] on div at bounding box center [413, 336] width 111 height 36
click at [396, 479] on div "7" at bounding box center [414, 480] width 78 height 16
type input "7"
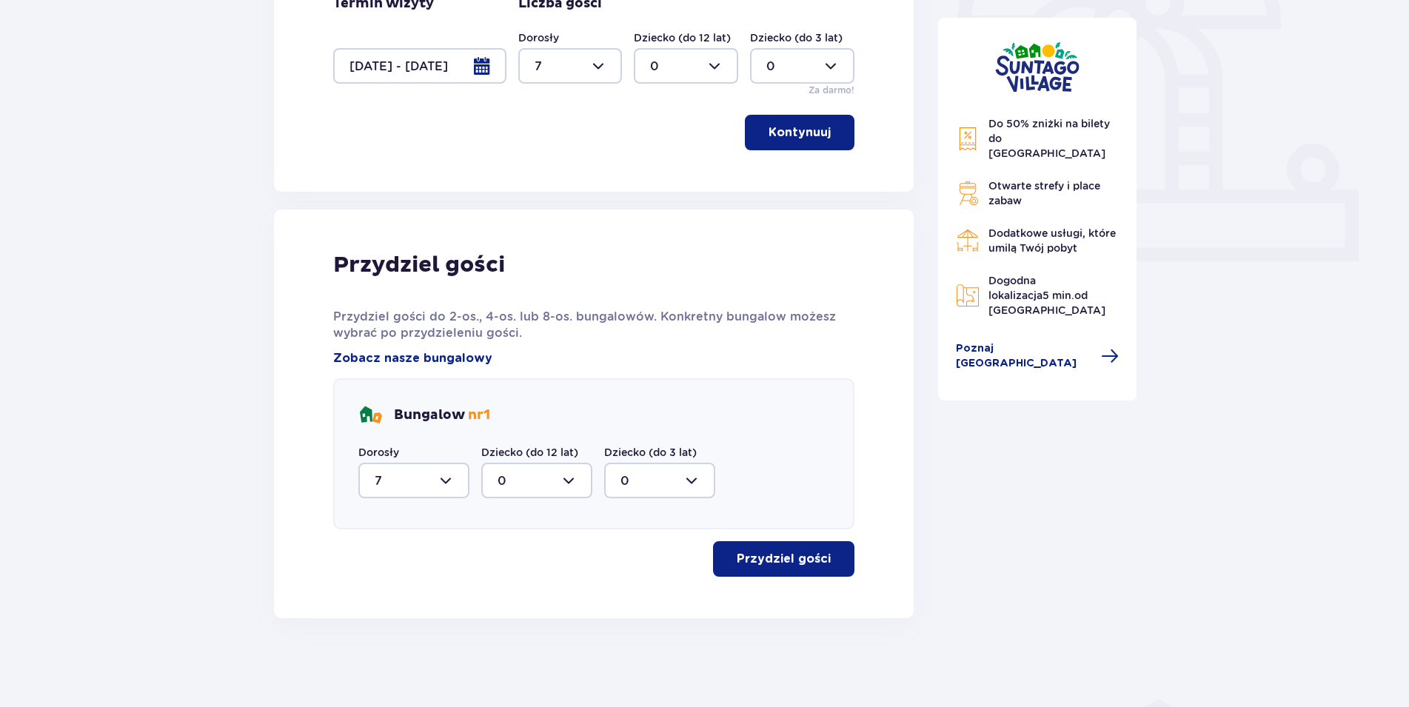
scroll to position [503, 0]
click at [836, 555] on span "button" at bounding box center [834, 559] width 18 height 18
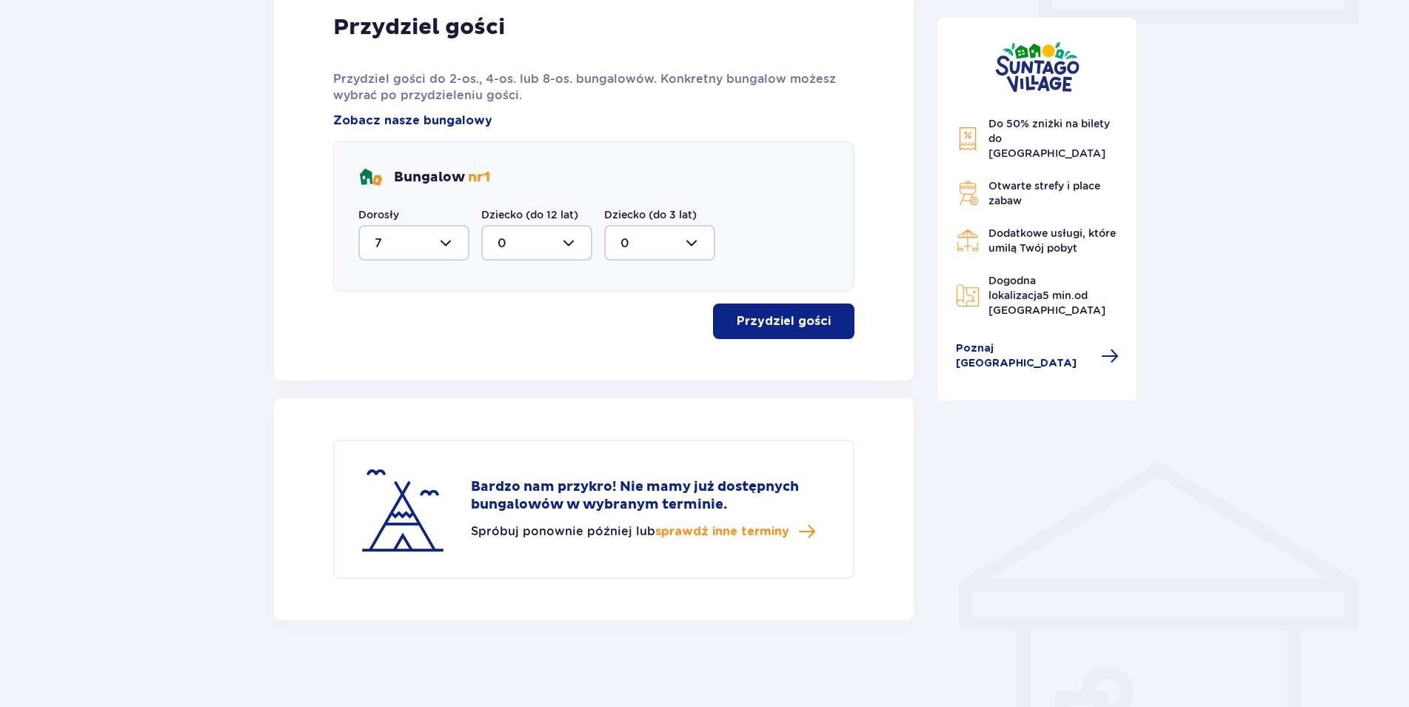
scroll to position [743, 0]
